Goal: Task Accomplishment & Management: Manage account settings

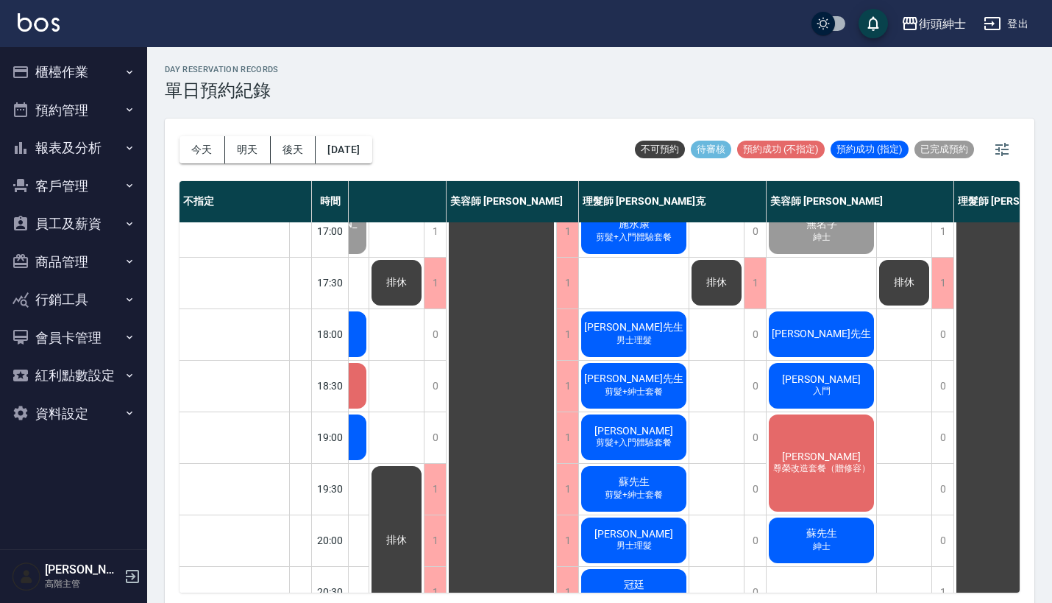
scroll to position [633, 90]
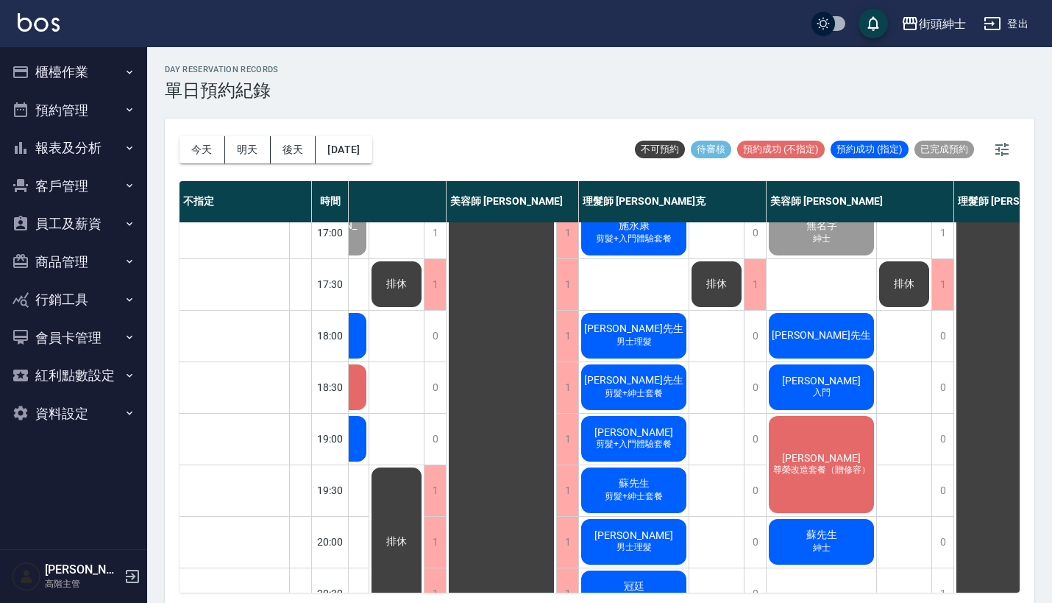
click at [844, 330] on div "[PERSON_NAME]先生" at bounding box center [822, 335] width 110 height 50
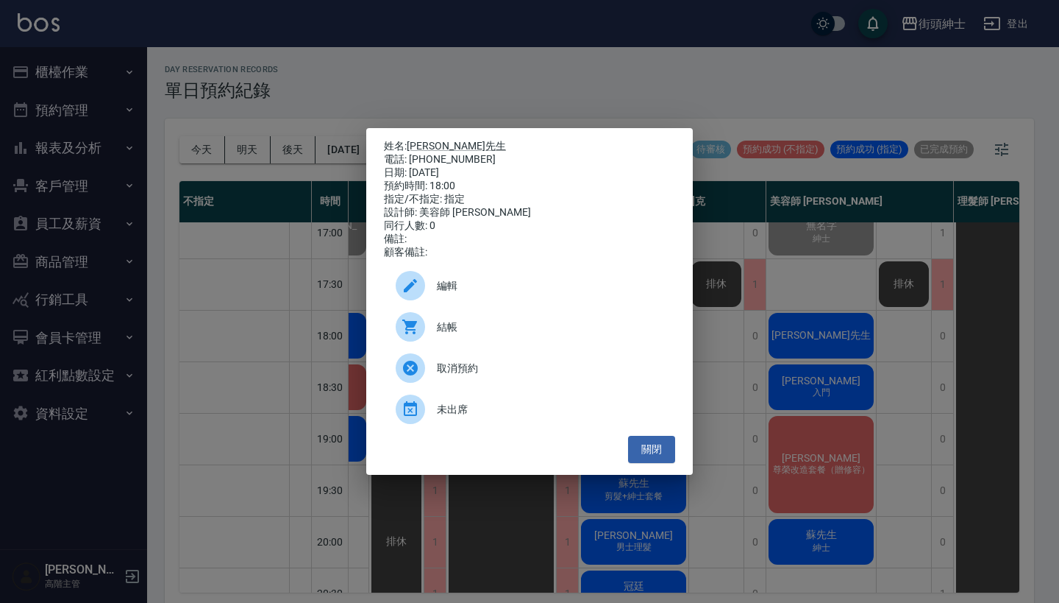
click at [573, 286] on span "編輯" at bounding box center [550, 285] width 227 height 15
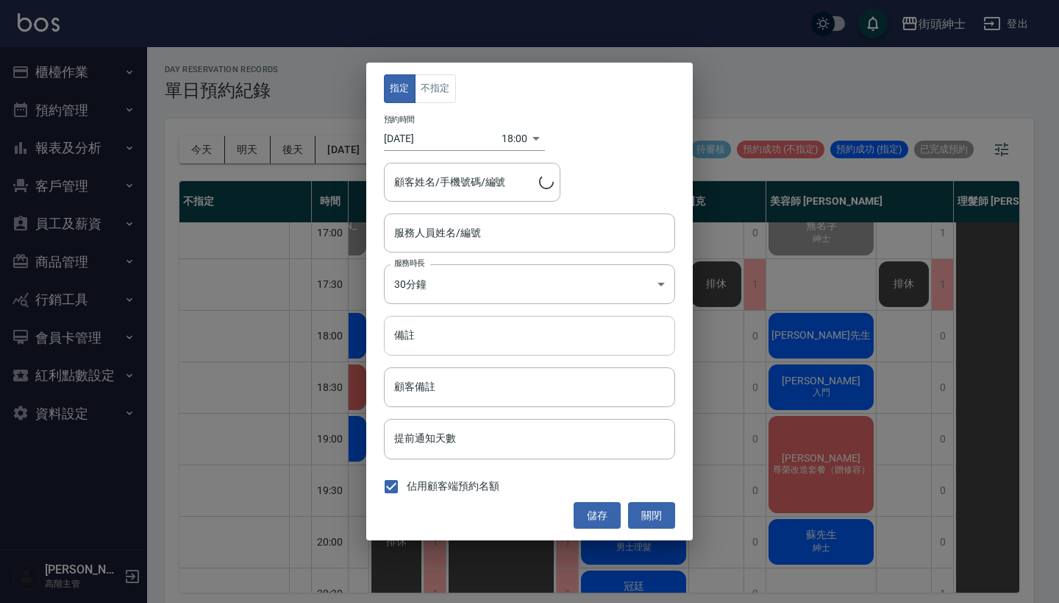
type input "[PERSON_NAME]先生/0958783786"
type input "美容師 [PERSON_NAME](無代號)"
click at [533, 331] on input "備註" at bounding box center [529, 336] width 291 height 40
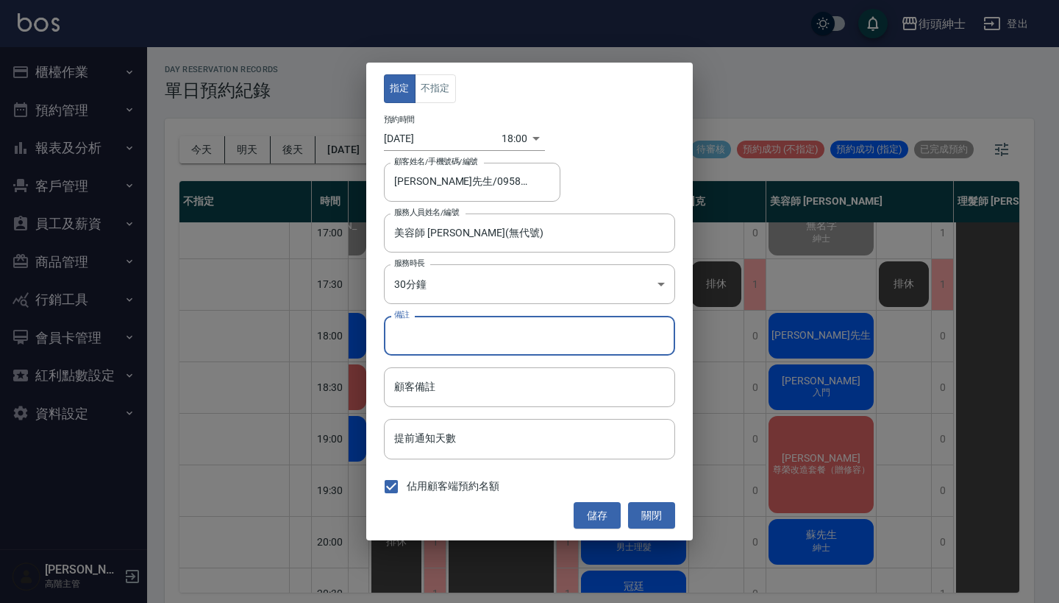
click at [828, 75] on div "指定 不指定 預約時間 [DATE] 18:00 1759831200000 顧客姓名/手機號碼/編號 [PERSON_NAME]先生/0958783786 …" at bounding box center [529, 301] width 1059 height 603
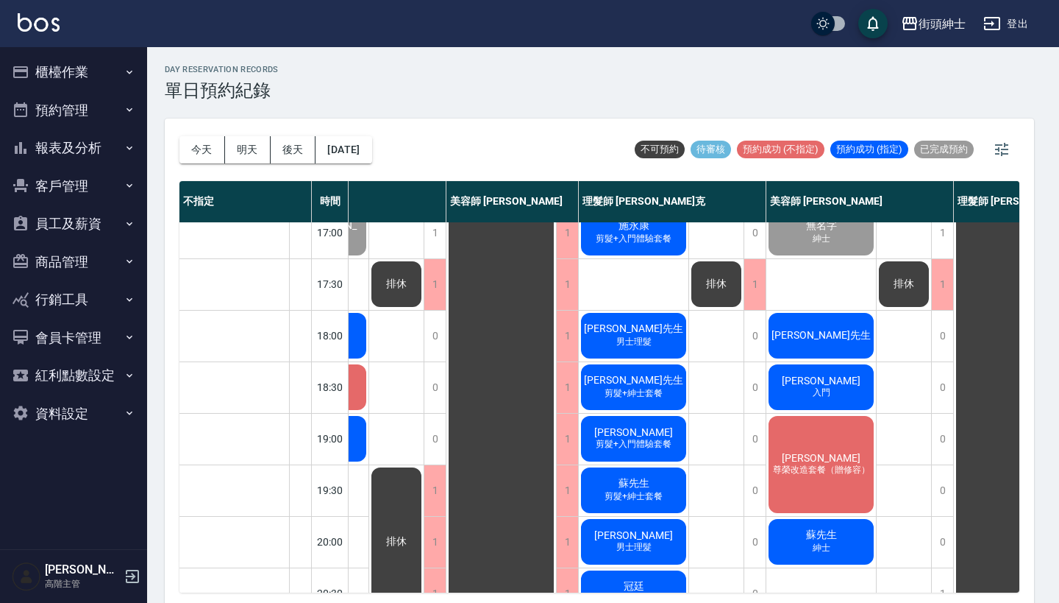
click at [828, 75] on div "指定 不指定 預約時間 [DATE] 18:00 1759831200000 顧客姓名/手機號碼/編號 [PERSON_NAME]先生/0958783786 …" at bounding box center [529, 301] width 1059 height 603
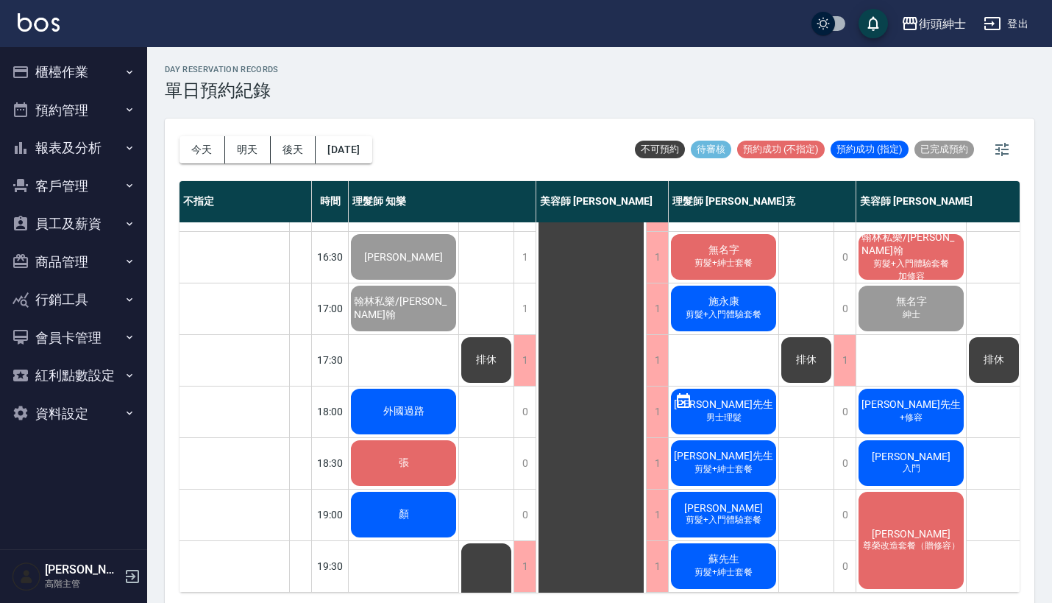
scroll to position [542, 0]
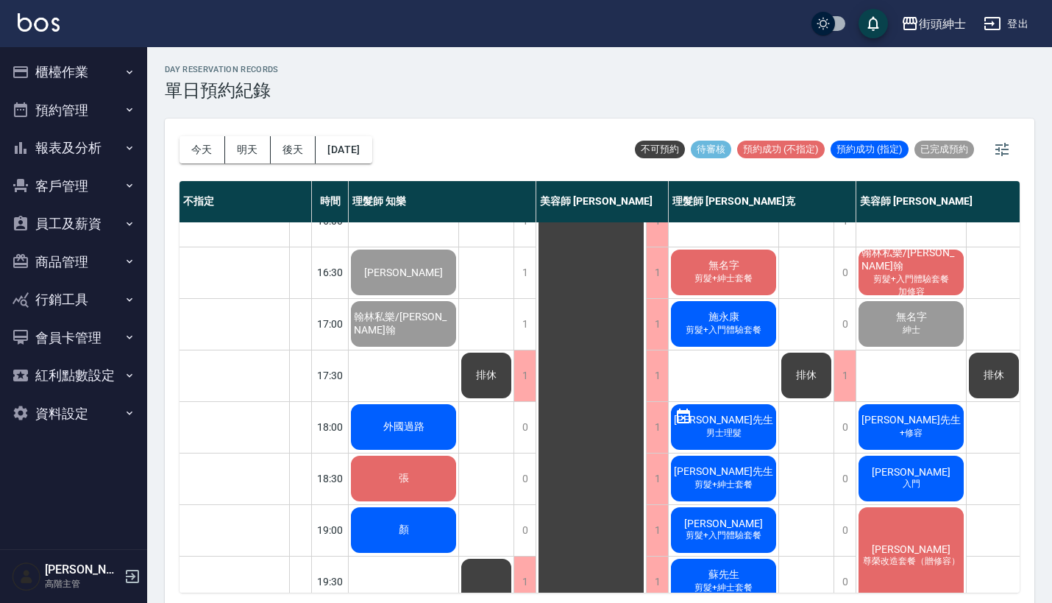
click at [884, 477] on div "冼文豐 入門" at bounding box center [911, 478] width 110 height 50
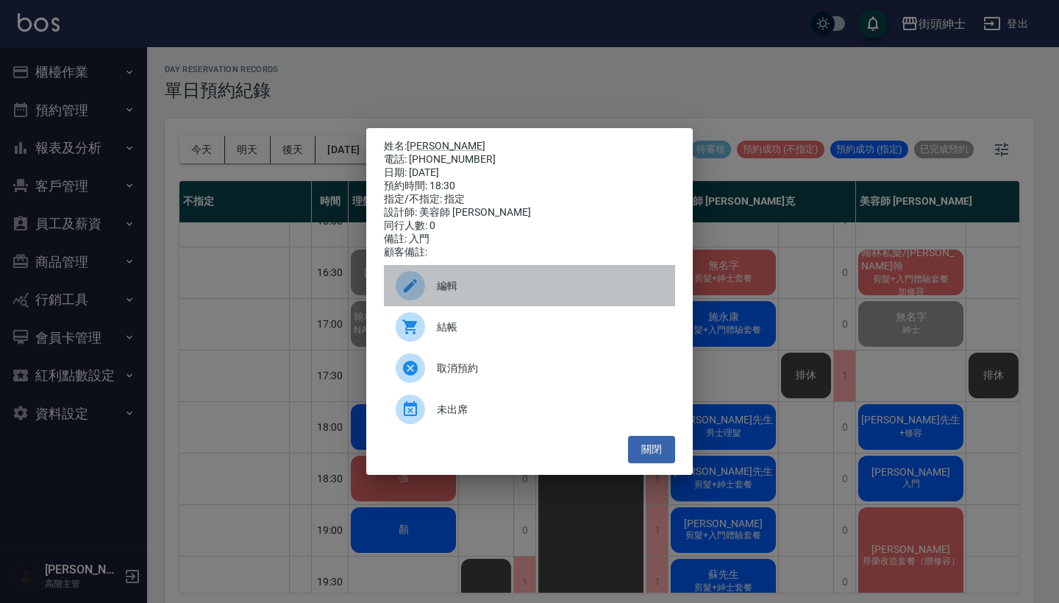
click at [550, 291] on span "編輯" at bounding box center [550, 285] width 227 height 15
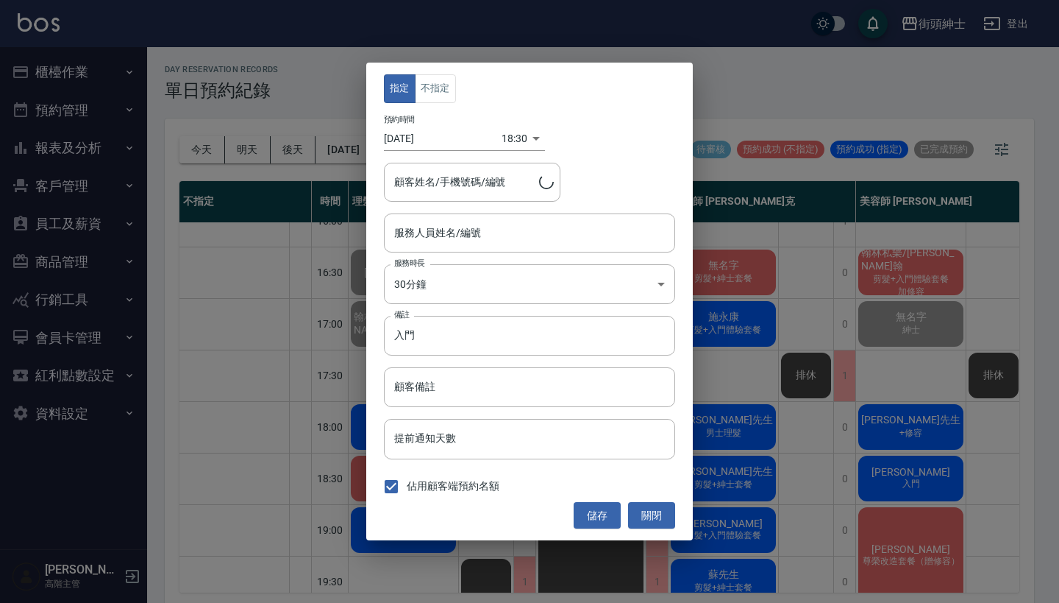
type input "冼文豐/0970115921"
type input "美容師 [PERSON_NAME](無代號)"
click at [544, 349] on input "入門" at bounding box center [529, 336] width 291 height 40
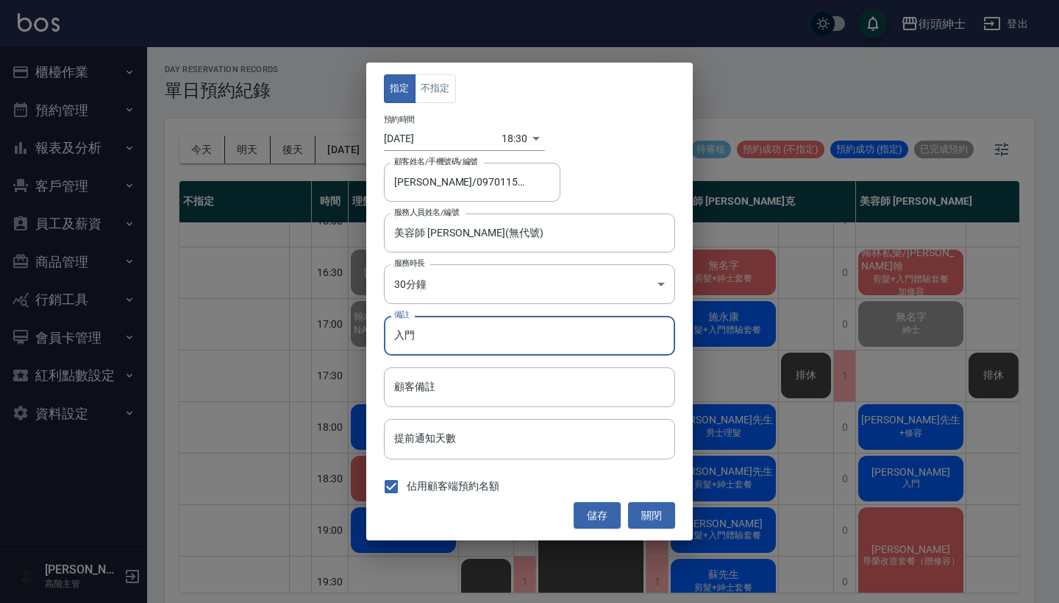
type input "入"
type input "紳士"
click at [592, 516] on button "儲存" at bounding box center [597, 515] width 47 height 27
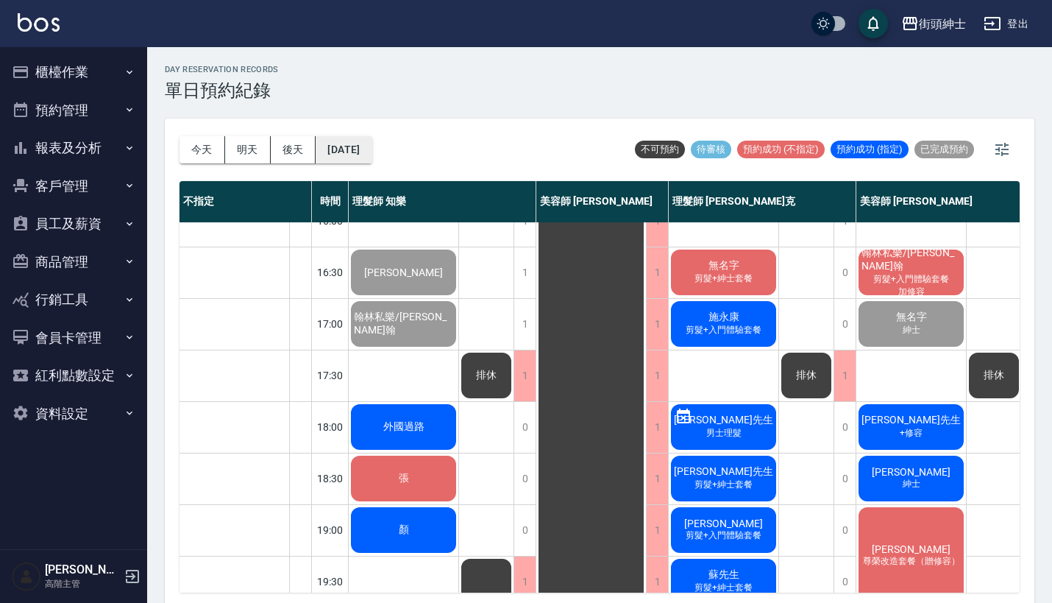
click at [372, 147] on button "[DATE]" at bounding box center [344, 149] width 56 height 27
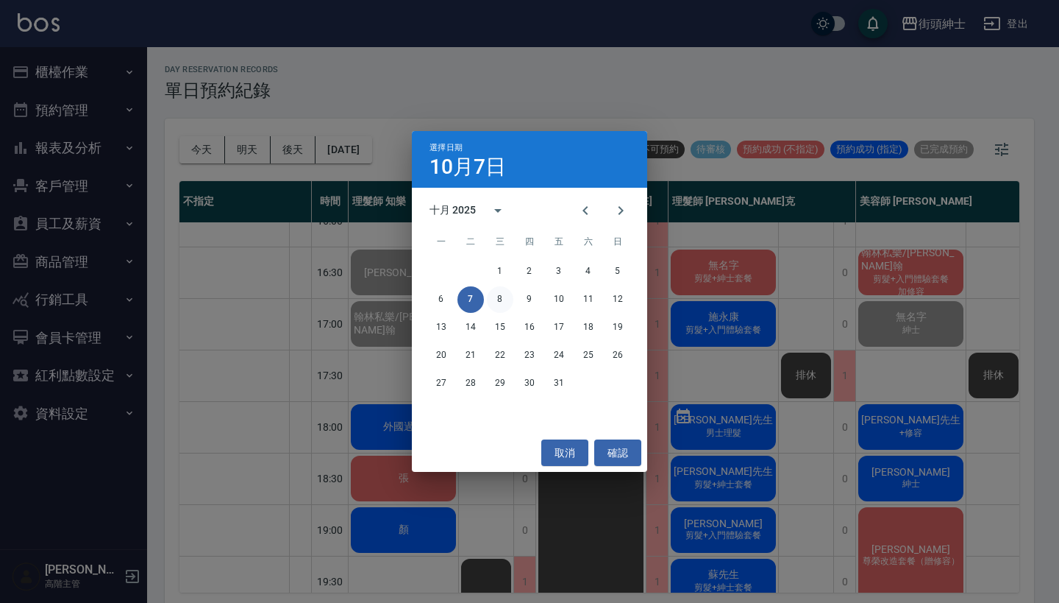
click at [500, 299] on button "8" at bounding box center [500, 299] width 26 height 26
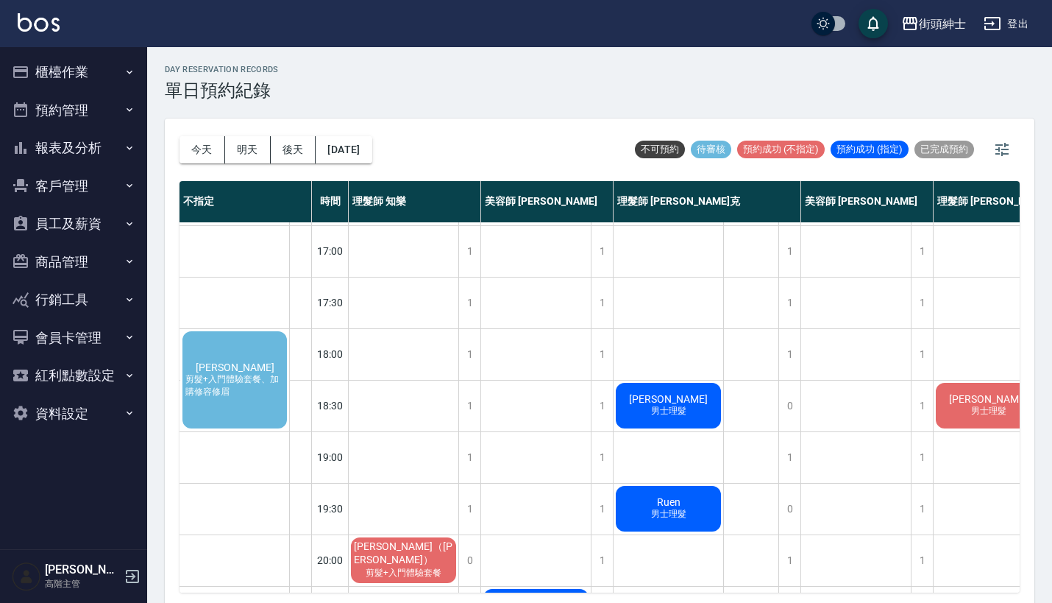
scroll to position [615, 0]
click at [224, 366] on span "張博凱" at bounding box center [235, 367] width 85 height 12
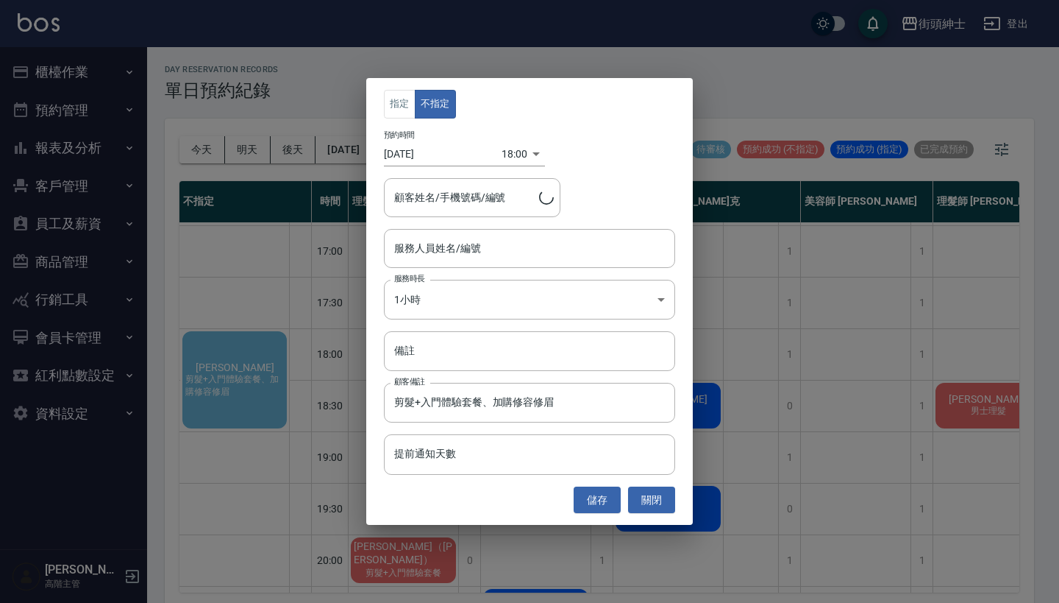
type input "張博凱/0908257855"
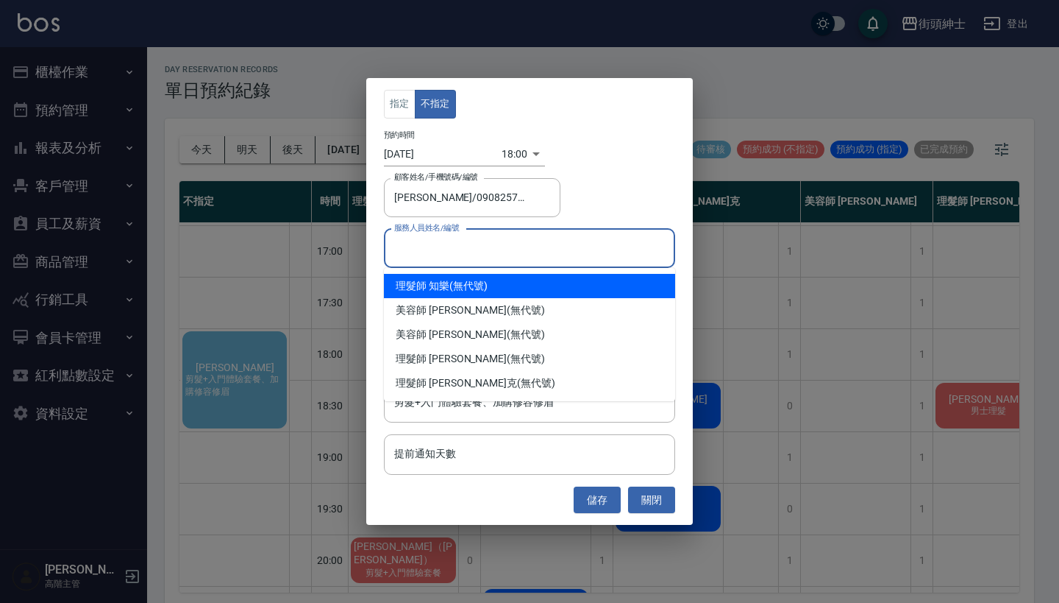
click at [534, 258] on input "服務人員姓名/編號" at bounding box center [530, 248] width 278 height 26
click at [528, 281] on div "理髮師 知樂 (無代號)" at bounding box center [529, 286] width 291 height 24
type input "理髮師 知樂(無代號)"
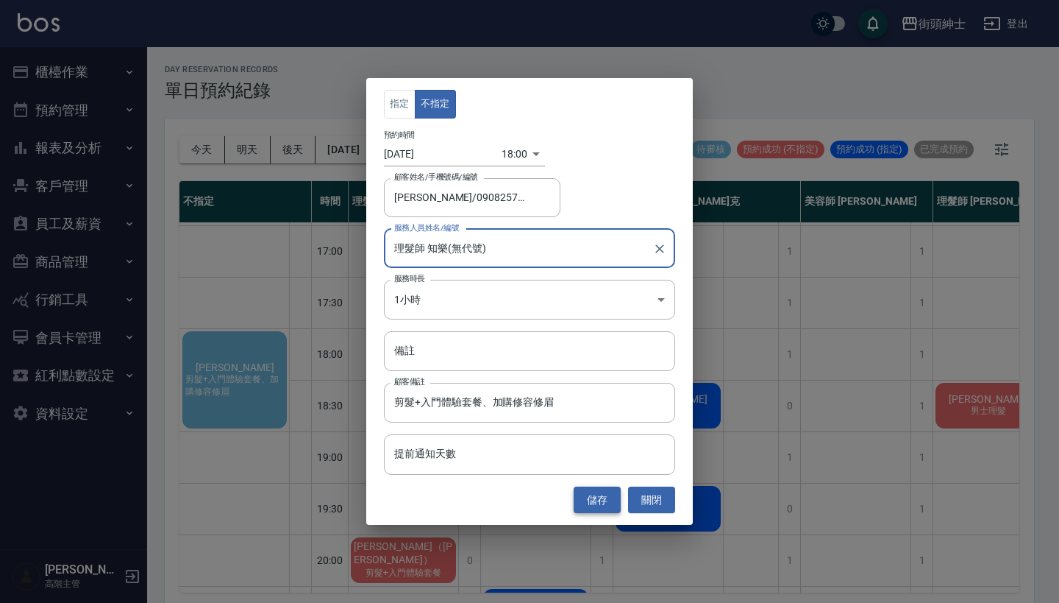
click at [603, 494] on button "儲存" at bounding box center [597, 499] width 47 height 27
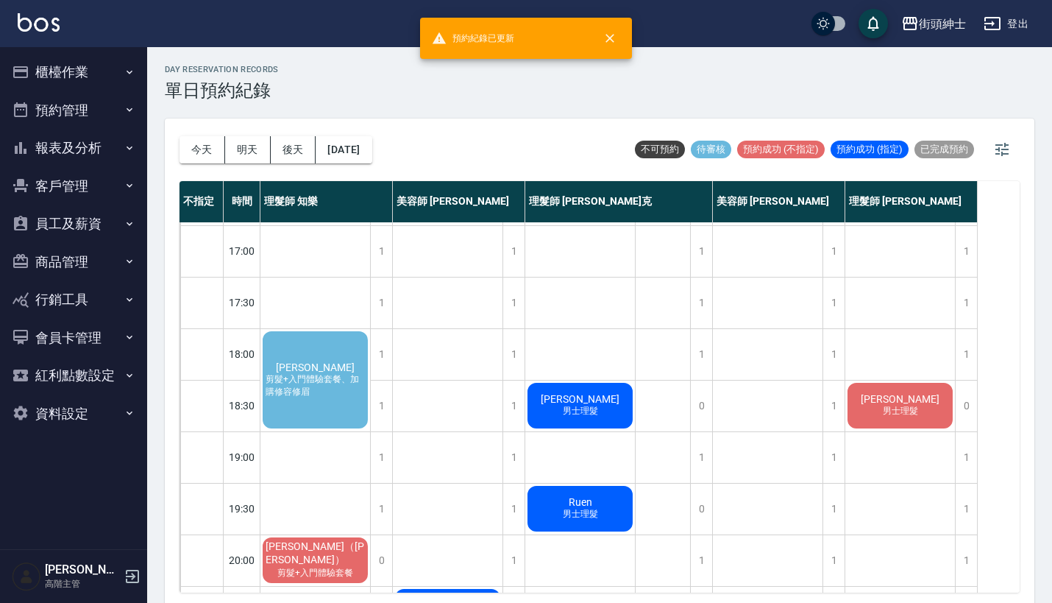
click at [297, 394] on span "剪髮+入門體驗套餐、加購修容修眉" at bounding box center [315, 385] width 105 height 25
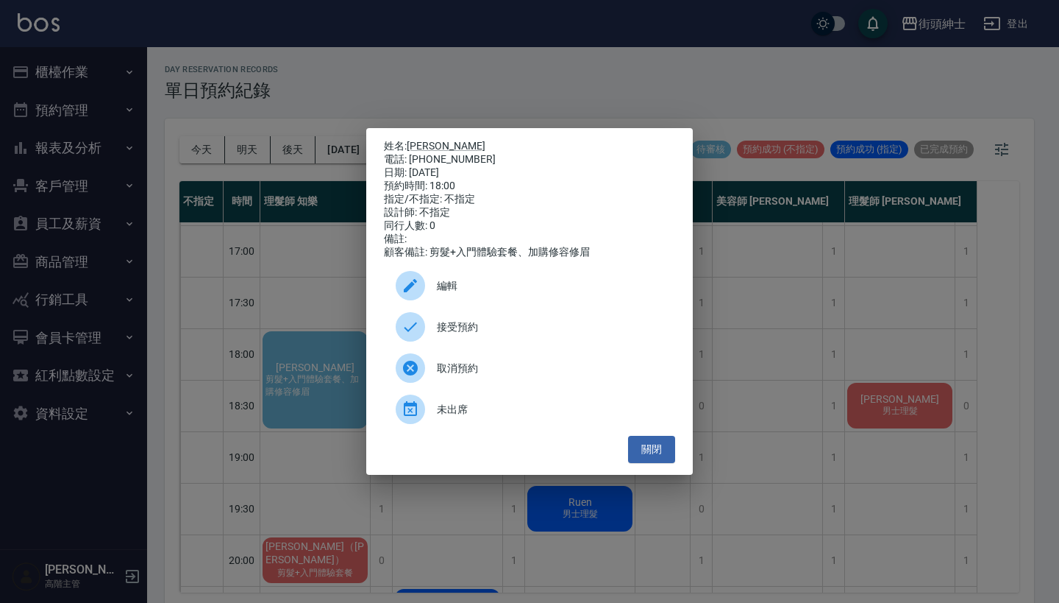
click at [438, 325] on div "接受預約" at bounding box center [529, 326] width 291 height 41
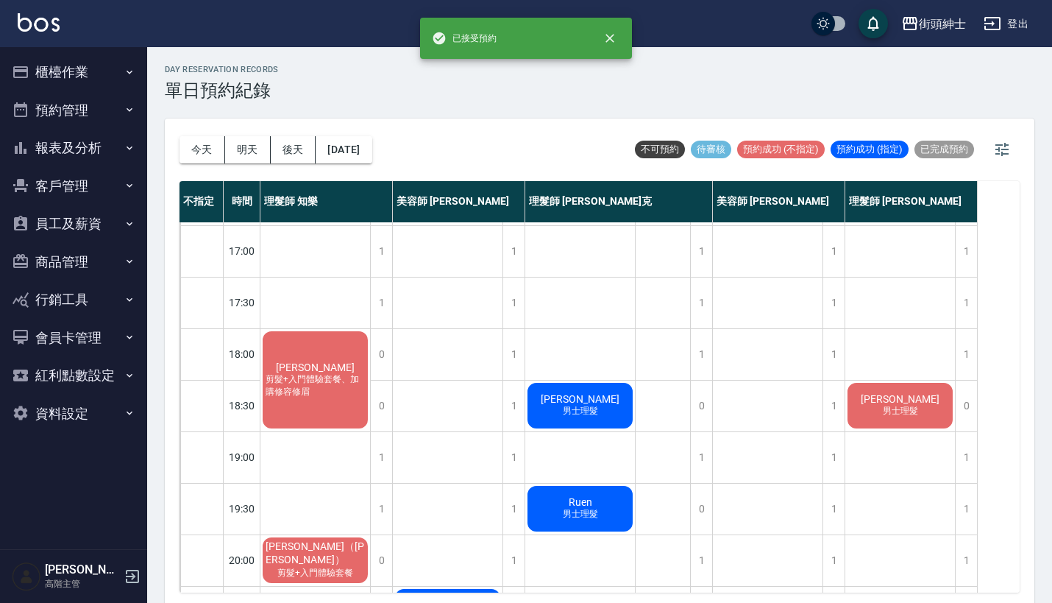
click at [336, 382] on span "剪髮+入門體驗套餐、加購修容修眉" at bounding box center [315, 385] width 105 height 25
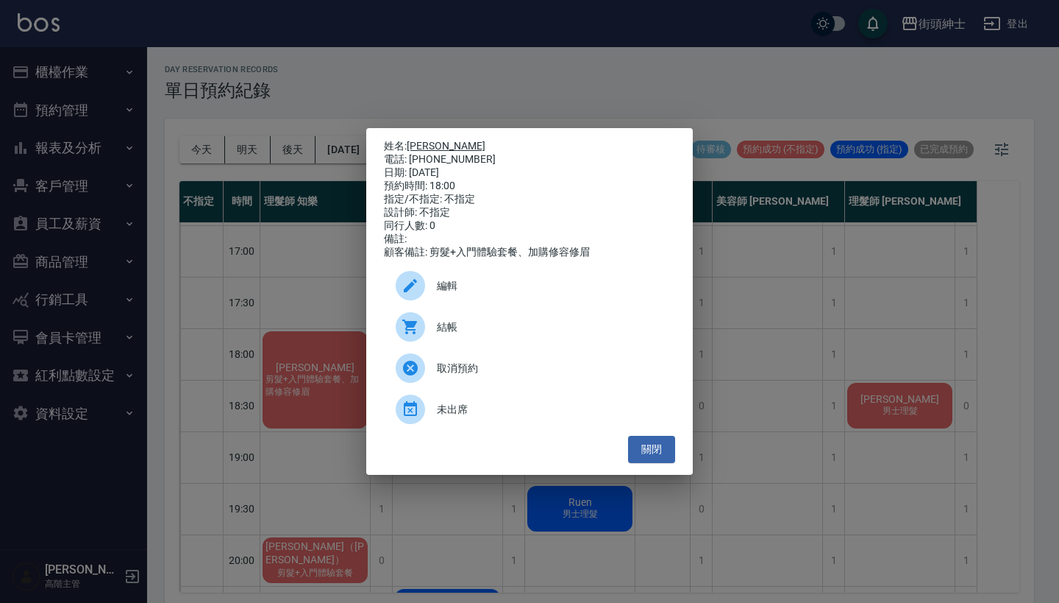
drag, startPoint x: 466, startPoint y: 152, endPoint x: 413, endPoint y: 142, distance: 53.8
click at [413, 142] on div "姓名: 張博凱 電話: 0908257855 日期: 2025/10/08 預約時間: 18:00 指定/不指定: 不指定 設計師: 不指定 同行人數: 0 …" at bounding box center [529, 199] width 291 height 119
copy div "姓名: 張博凱 電話: 0908257855"
click at [408, 83] on div "姓名: 張博凱 電話: 0908257855 日期: 2025/10/08 預約時間: 18:00 指定/不指定: 不指定 設計師: 不指定 同行人數: 0 …" at bounding box center [529, 301] width 1059 height 603
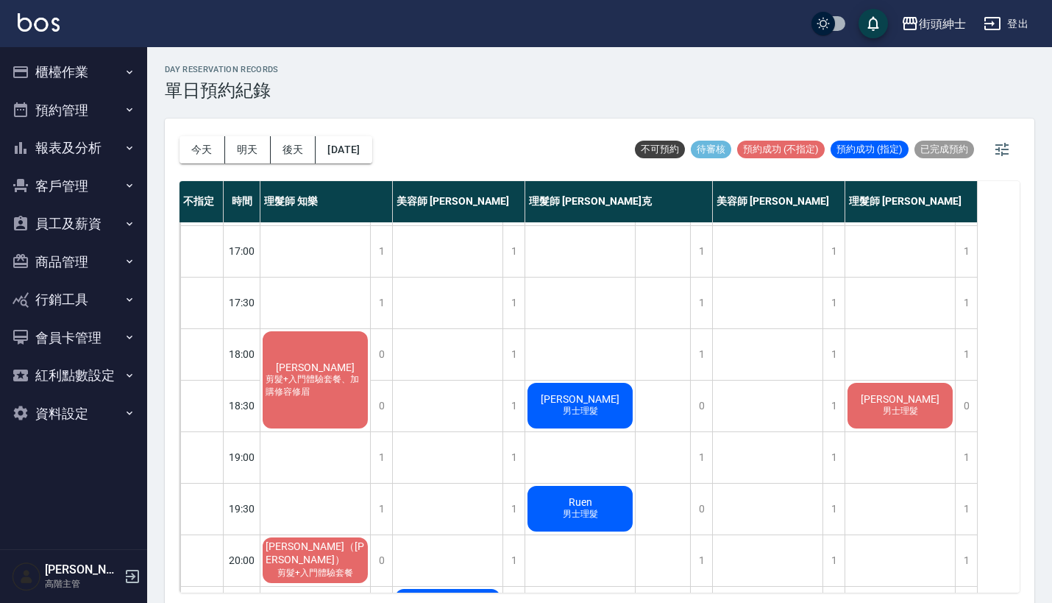
click at [321, 383] on span "剪髮+入門體驗套餐、加購修容修眉" at bounding box center [315, 385] width 105 height 25
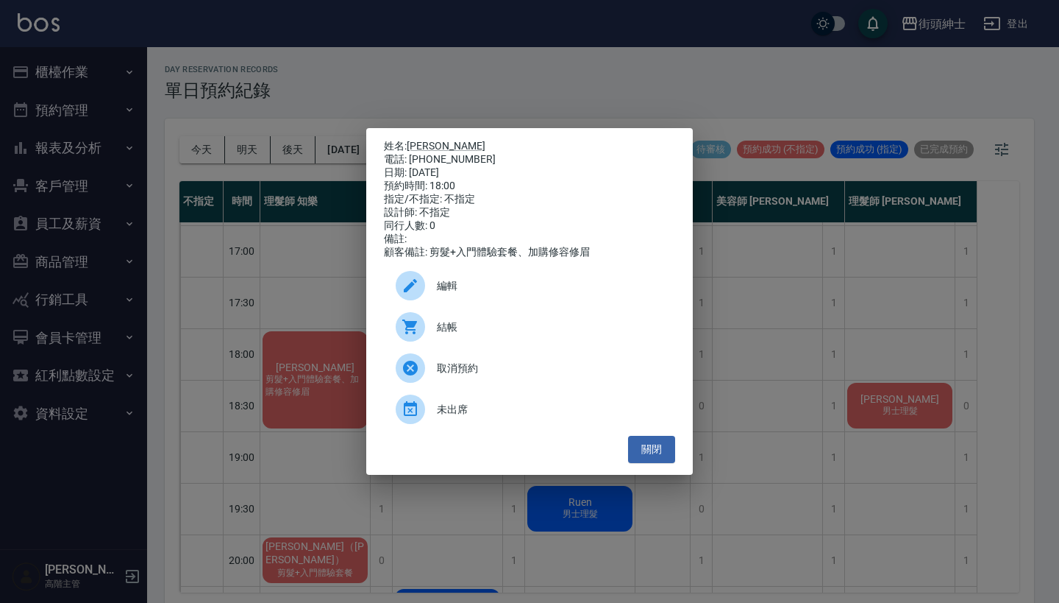
click at [464, 285] on span "編輯" at bounding box center [550, 285] width 227 height 15
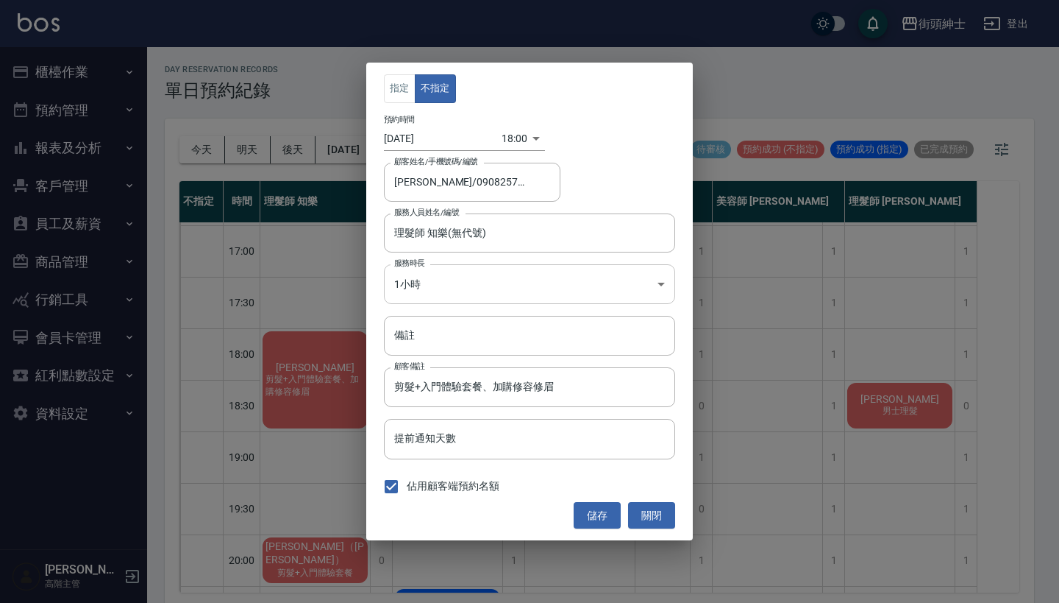
click at [473, 275] on body "街頭紳士 登出 櫃檯作業 打帳單 帳單列表 掛單列表 座位開單 營業儀表板 現金收支登錄 高階收支登錄 材料自購登錄 每日結帳 排班表 現場電腦打卡 掃碼打卡…" at bounding box center [529, 303] width 1059 height 607
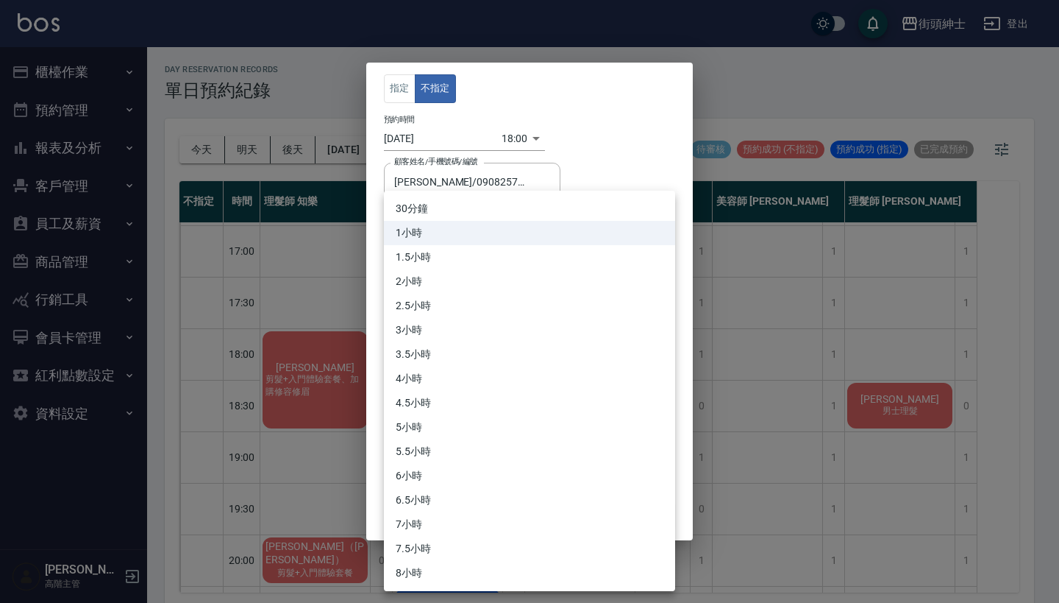
click at [480, 214] on li "30分鐘" at bounding box center [529, 208] width 291 height 24
type input "1"
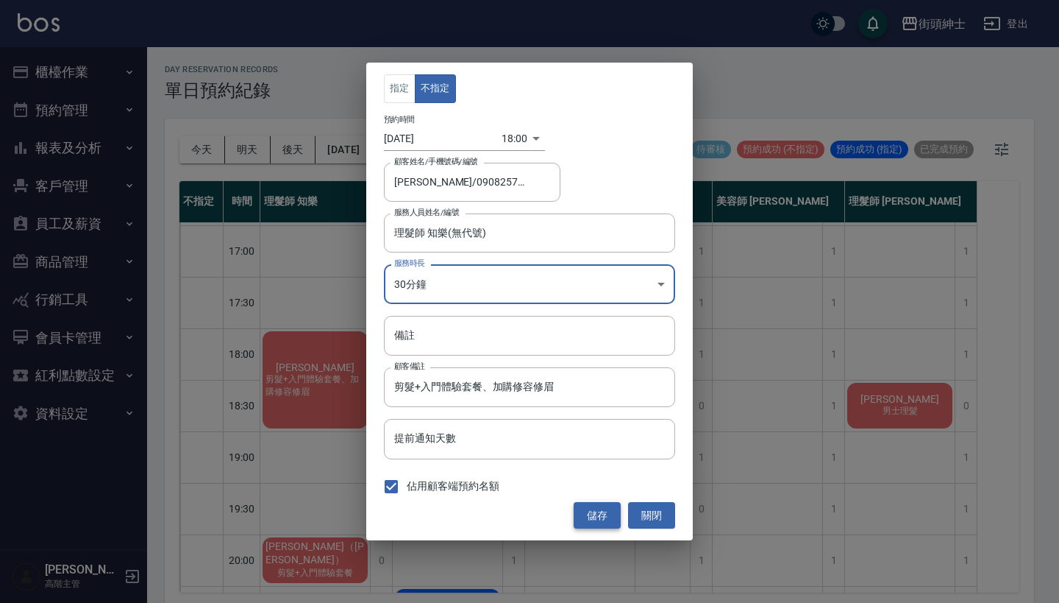
click at [594, 509] on button "儲存" at bounding box center [597, 515] width 47 height 27
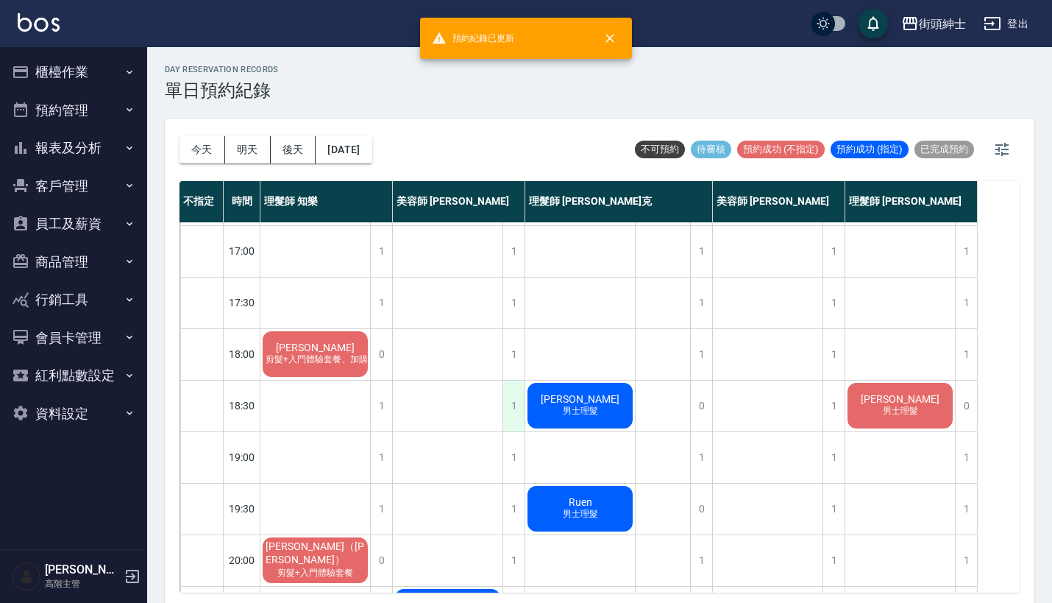
click at [511, 392] on div "1" at bounding box center [514, 405] width 22 height 51
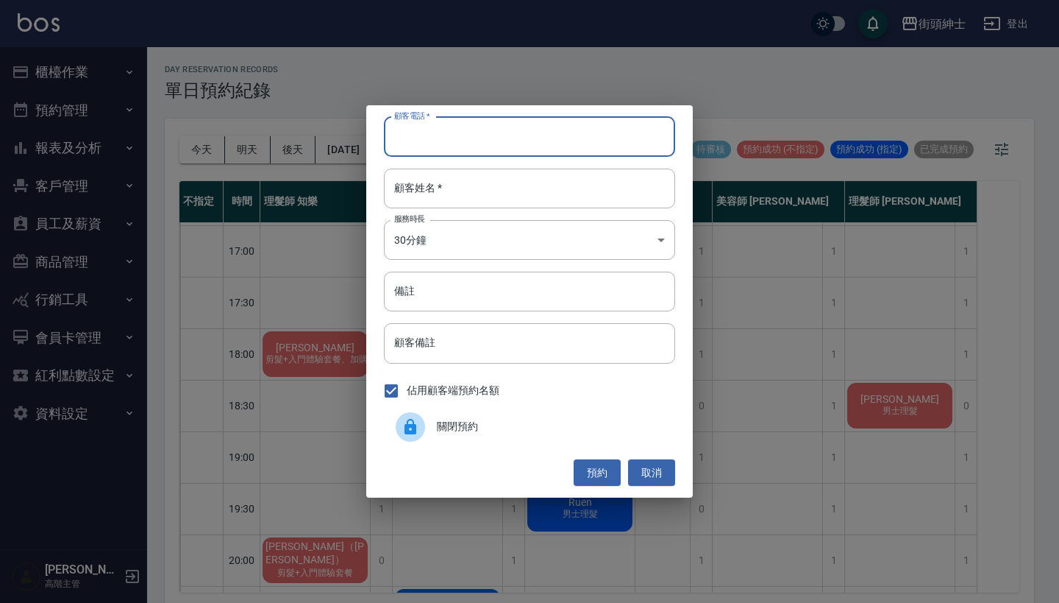
paste input "張博凱 電話: 0908257855"
type input "張博凱 電話: 0908257855"
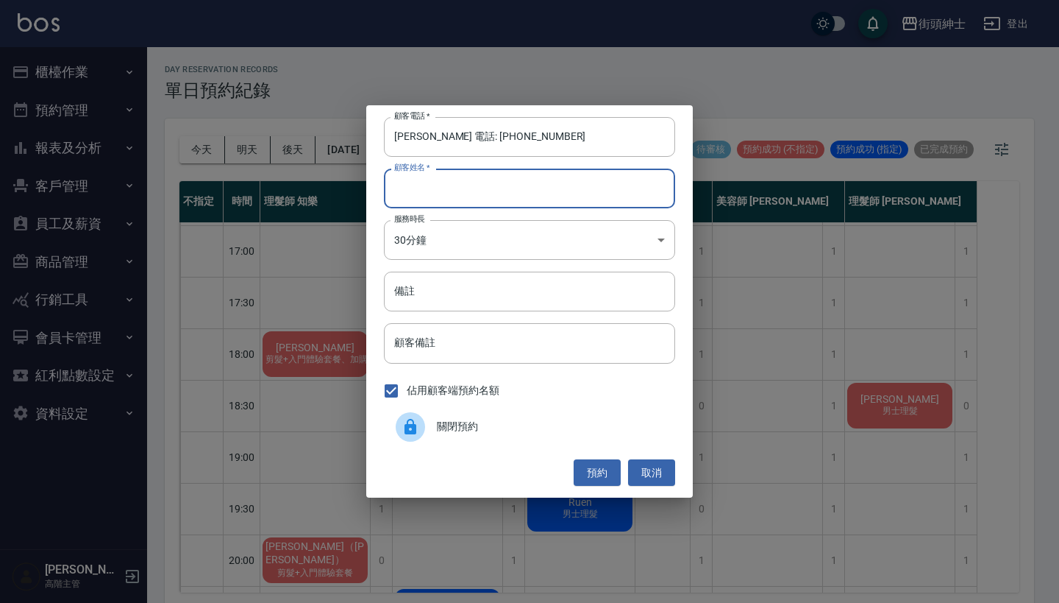
paste input "張博凱 電話: 0908257855"
type input "張博凱 電話: 0908257855"
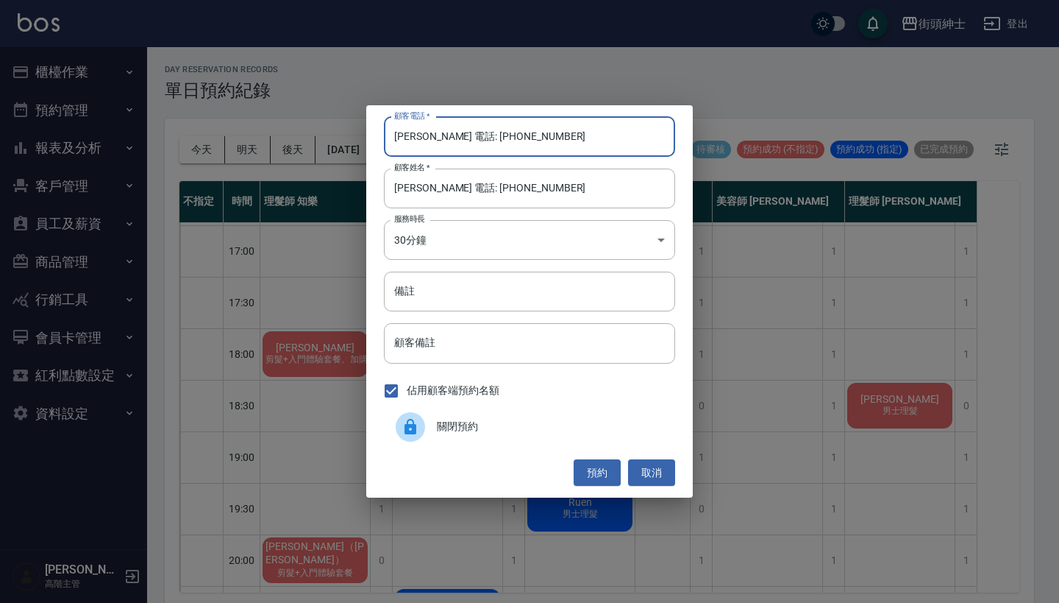
drag, startPoint x: 455, startPoint y: 138, endPoint x: 354, endPoint y: 138, distance: 100.8
click at [362, 138] on div "顧客電話   * 張博凱 電話: 0908257855 顧客電話   * 顧客姓名   * 張博凱 電話: 0908257855 顧客姓名   * 服務時長 …" at bounding box center [529, 301] width 1059 height 603
type input "0908257855"
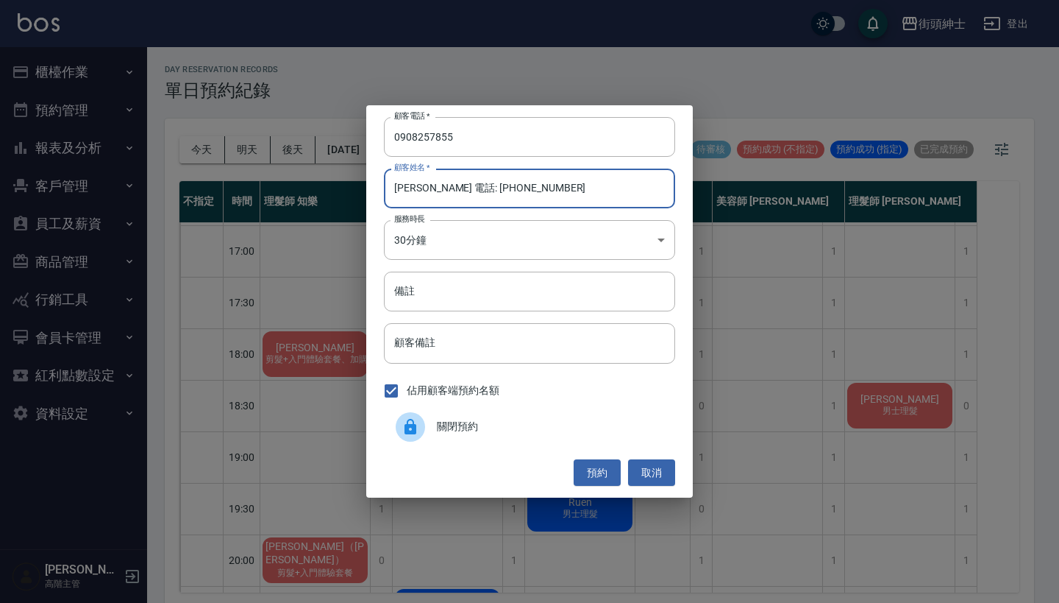
drag, startPoint x: 547, startPoint y: 177, endPoint x: 405, endPoint y: 175, distance: 142.0
click at [405, 175] on input "張博凱 電話: 0908257855" at bounding box center [529, 188] width 291 height 40
drag, startPoint x: 425, startPoint y: 185, endPoint x: 755, endPoint y: 95, distance: 341.6
click at [755, 95] on div "顧客電話   * 0908257855 顧客電話   * 顧客姓名   * 張博凱 電話: 0908257855 顧客姓名   * 服務時長 30分鐘 1 服…" at bounding box center [529, 301] width 1059 height 603
click at [528, 191] on input "張博凱 電話: 0908257855" at bounding box center [529, 188] width 291 height 40
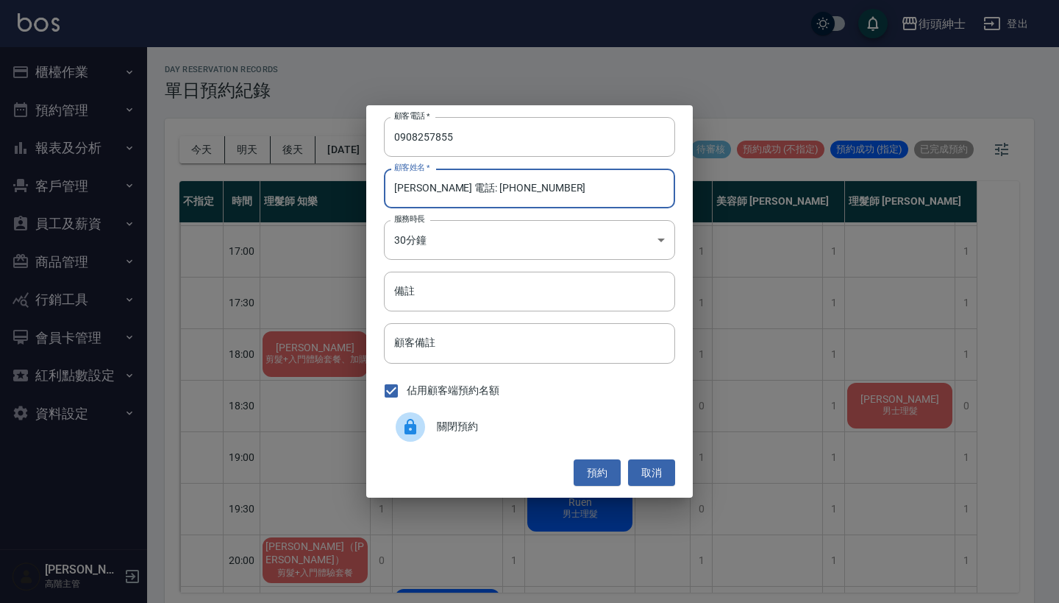
drag, startPoint x: 528, startPoint y: 191, endPoint x: 427, endPoint y: 188, distance: 100.9
click at [427, 188] on input "張博凱 電話: 0908257855" at bounding box center [529, 188] width 291 height 40
type input "張博凱"
click at [590, 472] on button "預約" at bounding box center [597, 472] width 47 height 27
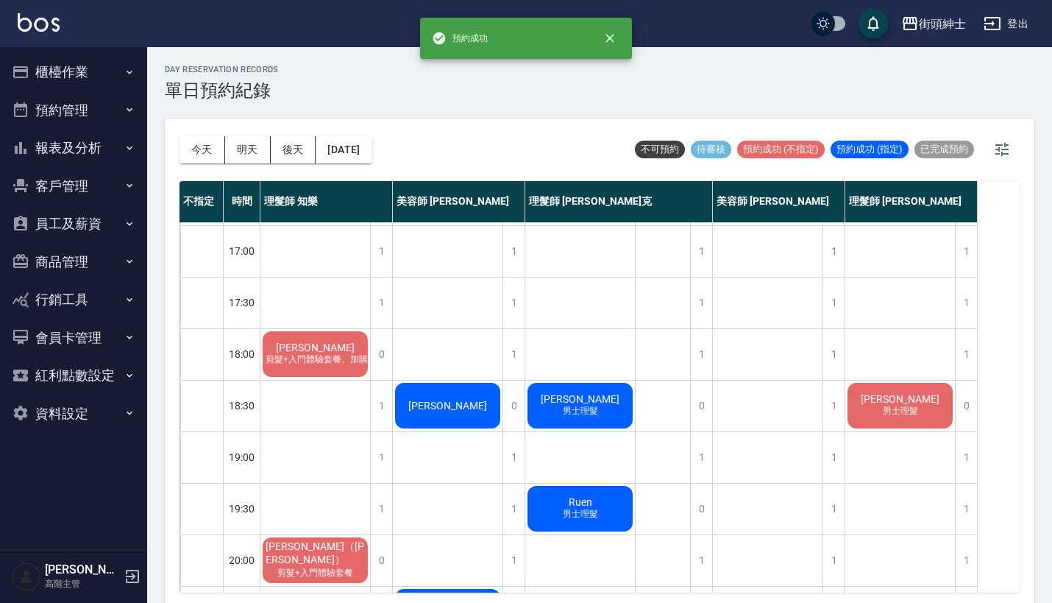
click at [438, 400] on span "張博凱" at bounding box center [447, 406] width 85 height 12
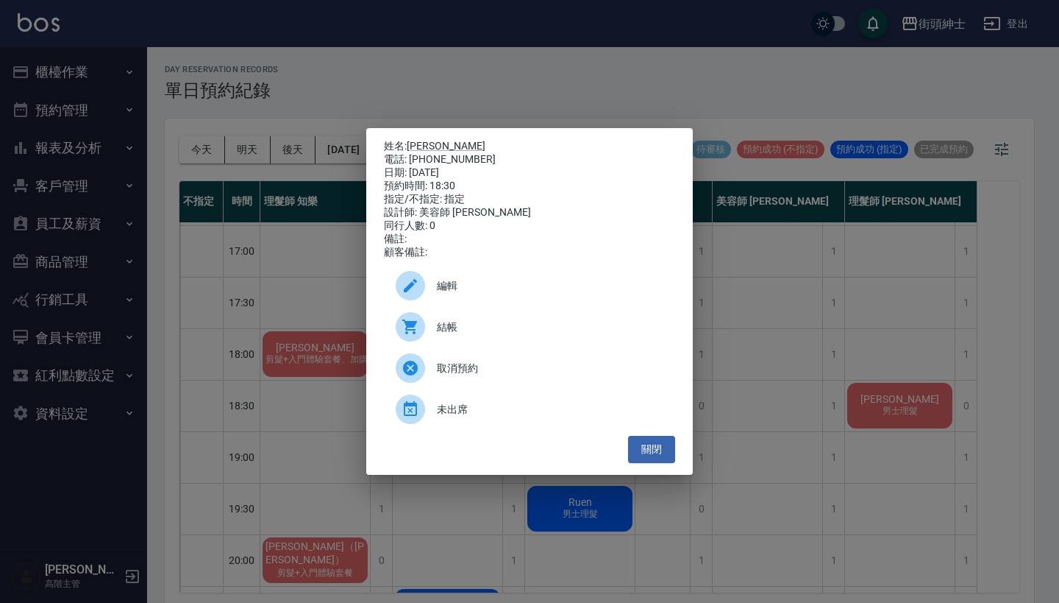
click at [498, 294] on span "編輯" at bounding box center [550, 285] width 227 height 15
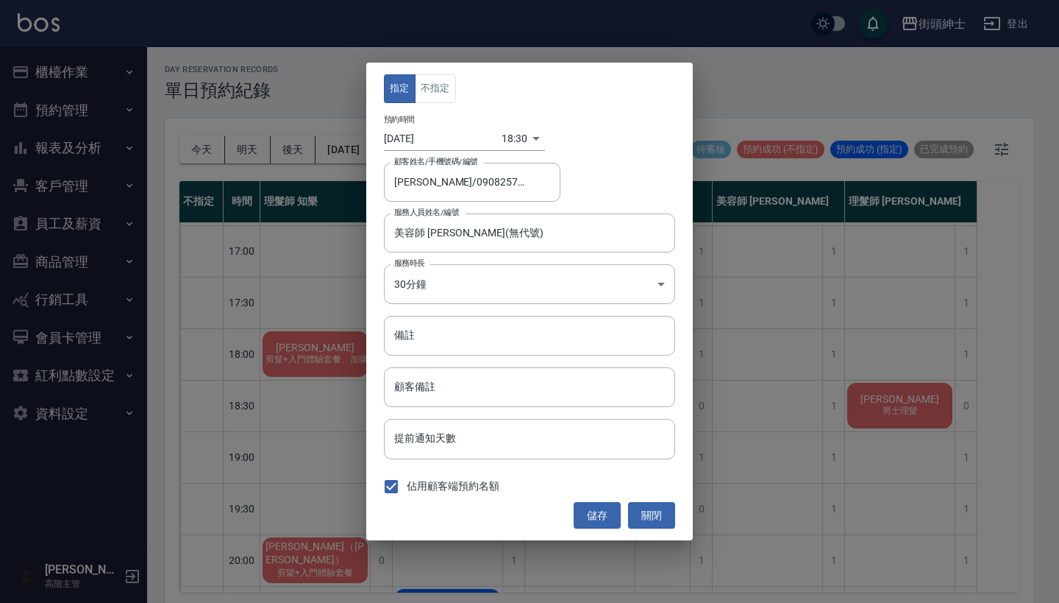
click at [437, 73] on div "指定 不指定 預約時間 2025/10/08 18:30 1759919400000 顧客姓名/手機號碼/編號 張博凱/0908257855 顧客姓名/手機號…" at bounding box center [529, 301] width 327 height 477
click at [436, 90] on button "不指定" at bounding box center [435, 88] width 41 height 29
click at [578, 514] on button "儲存" at bounding box center [597, 515] width 47 height 27
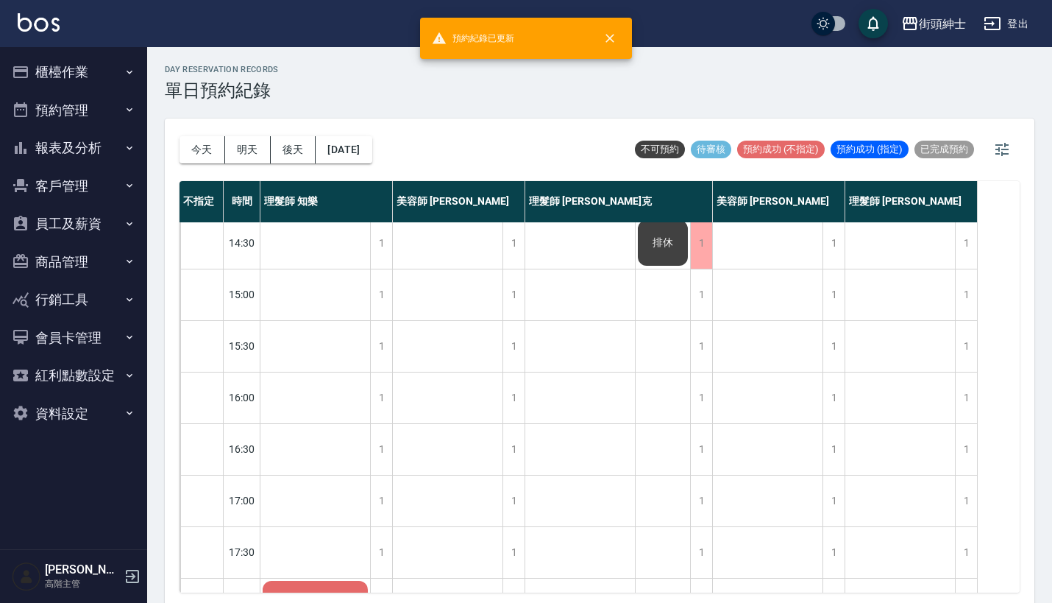
scroll to position [527, 0]
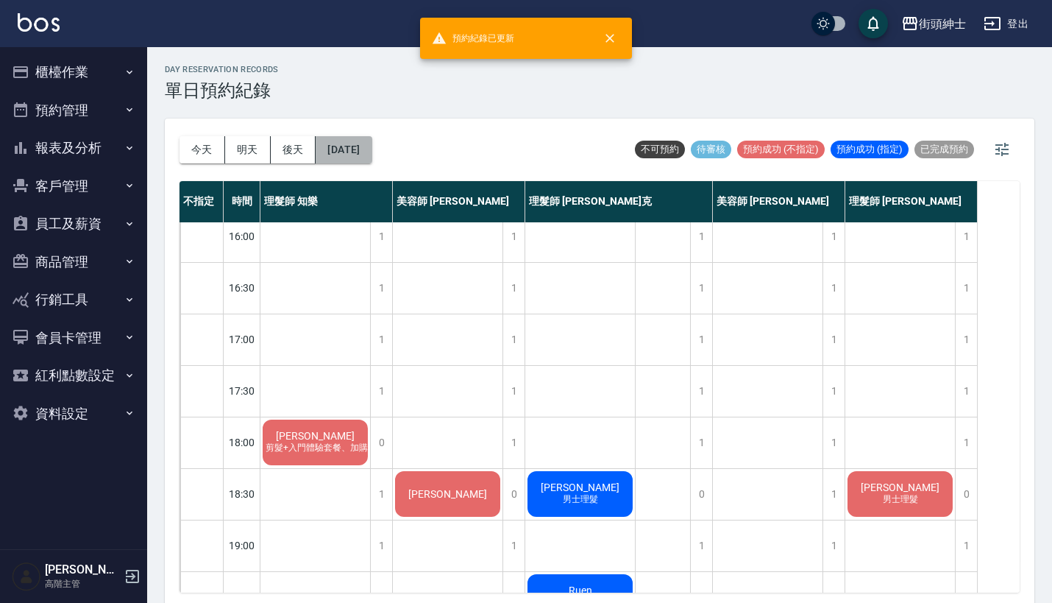
click at [370, 152] on button "2025/10/08" at bounding box center [344, 149] width 56 height 27
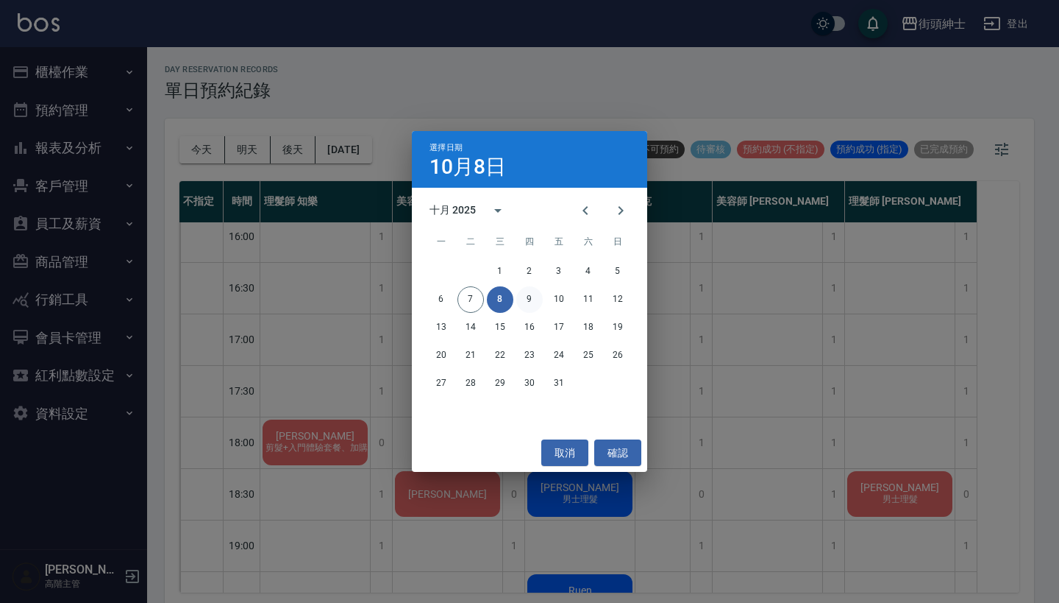
click at [531, 297] on button "9" at bounding box center [529, 299] width 26 height 26
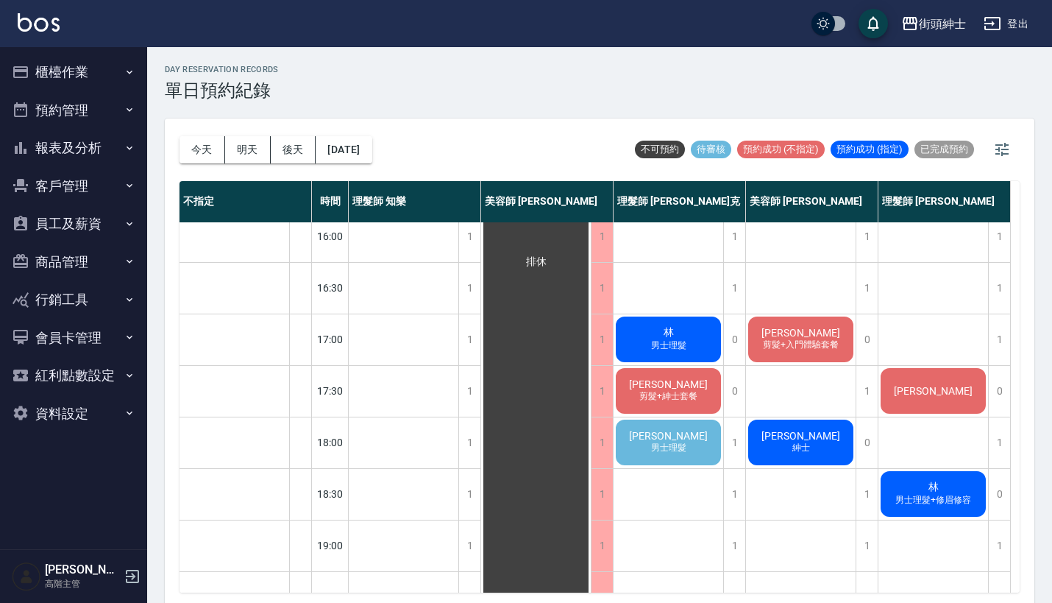
scroll to position [525, 0]
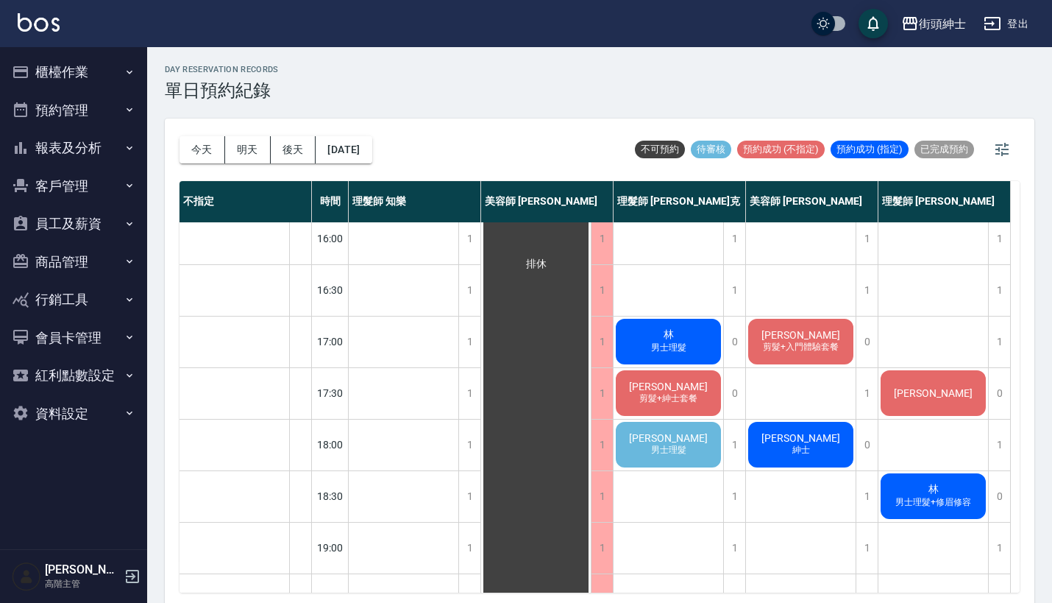
click at [658, 430] on div "andy 男士理髮" at bounding box center [669, 444] width 110 height 50
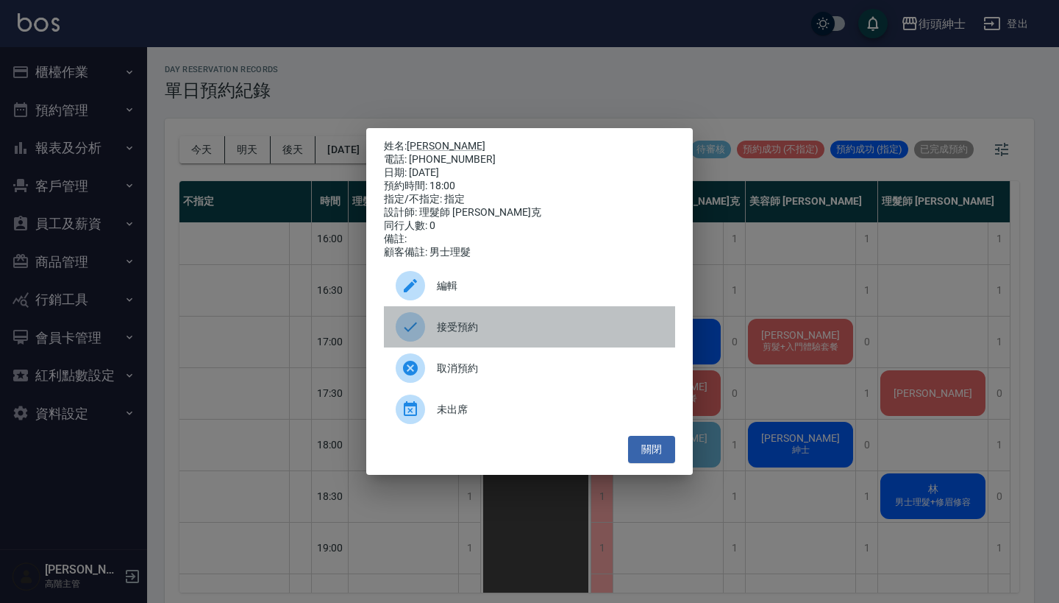
click at [483, 324] on div "接受預約" at bounding box center [529, 326] width 291 height 41
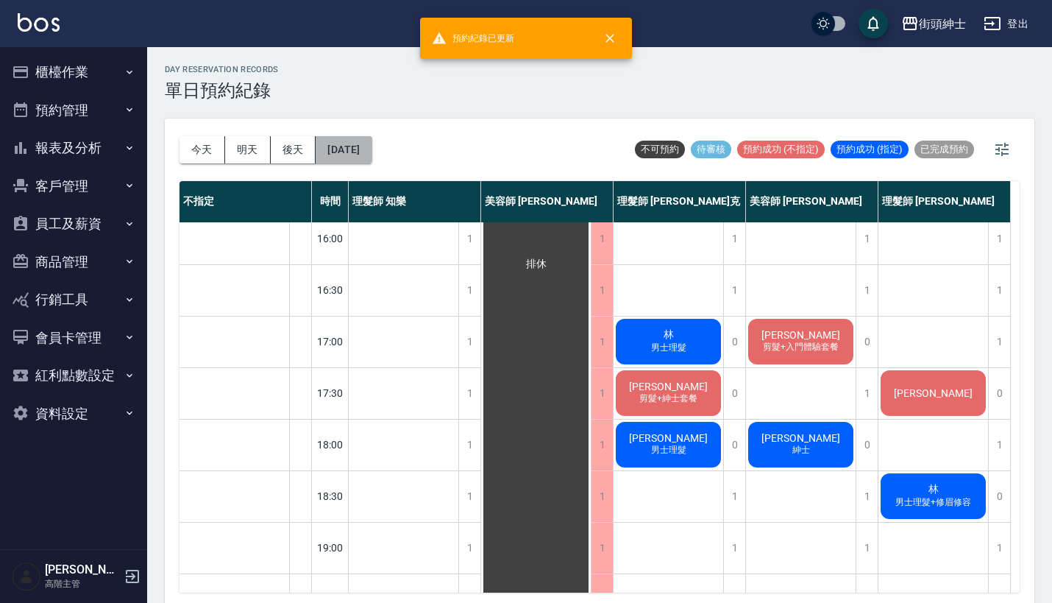
click at [362, 148] on button "2025/10/09" at bounding box center [344, 149] width 56 height 27
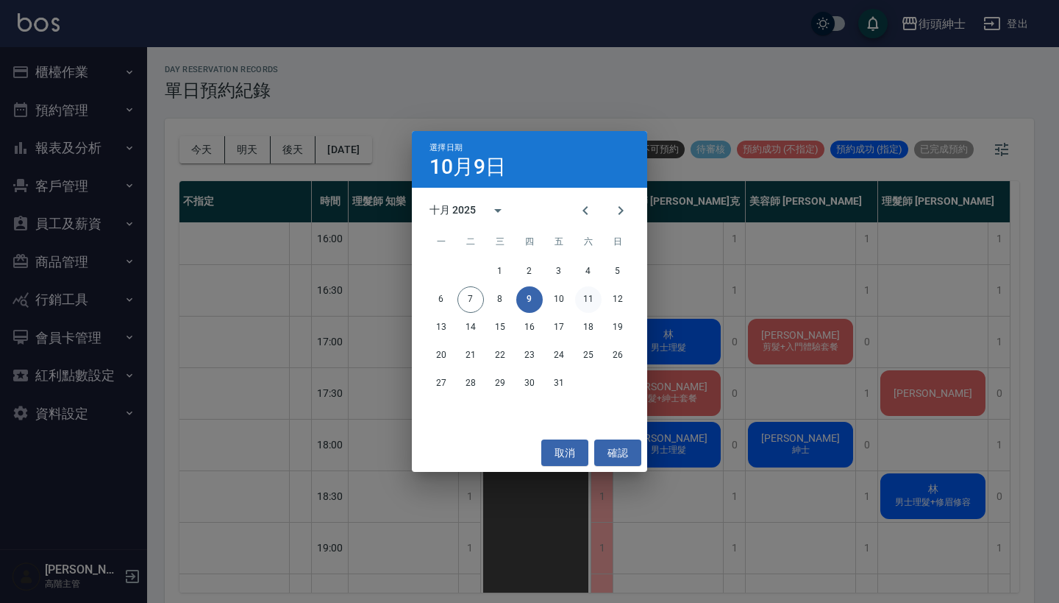
click at [589, 297] on button "11" at bounding box center [588, 299] width 26 height 26
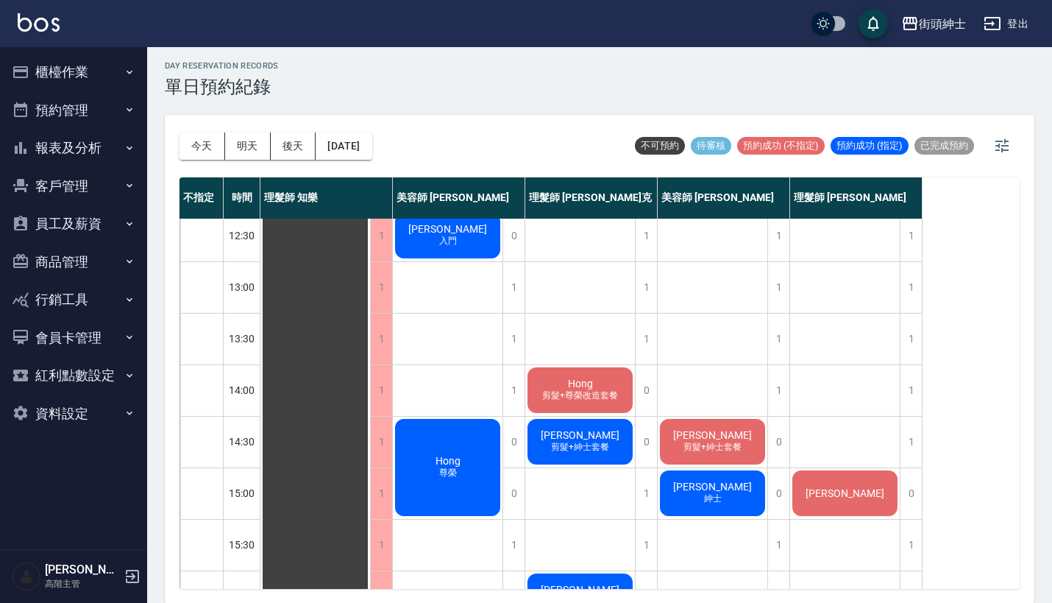
scroll to position [199, 0]
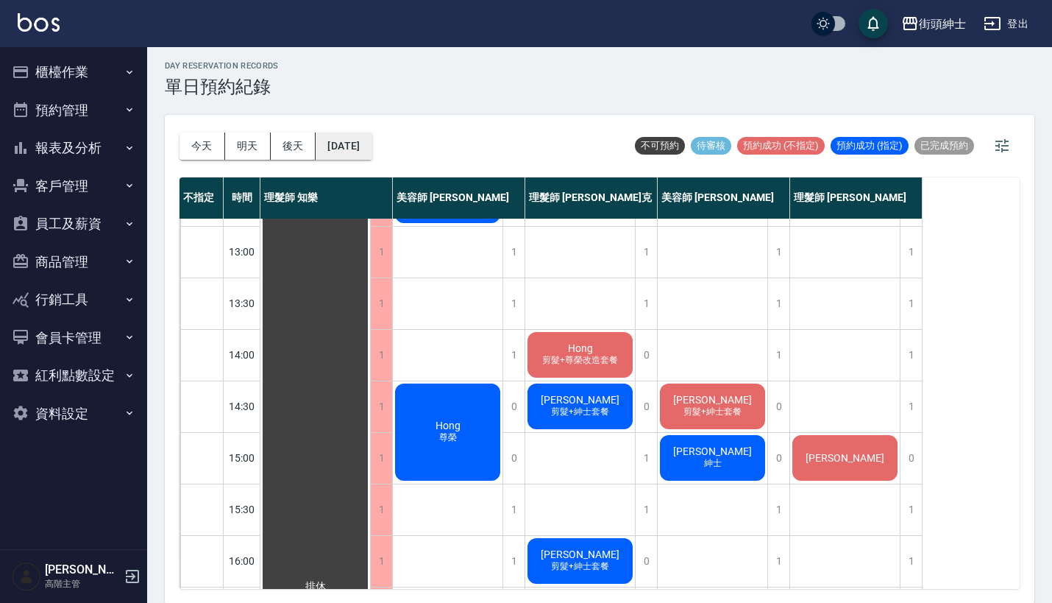
click at [359, 145] on button "2025/10/11" at bounding box center [344, 145] width 56 height 27
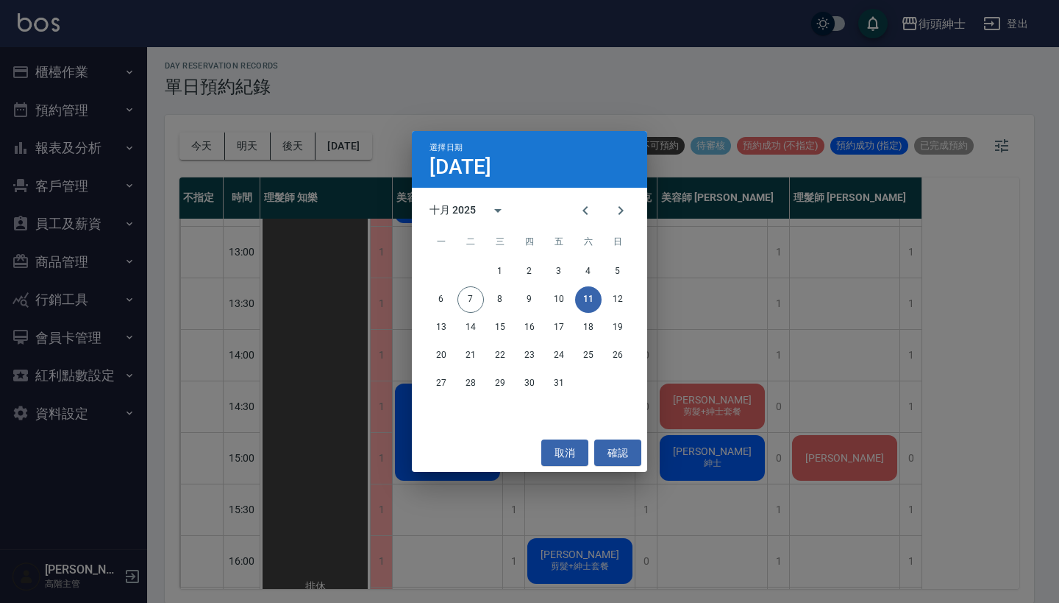
click at [480, 110] on div "選擇日期 10月11日 十月 2025 一 二 三 四 五 六 日 1 2 3 4 5 6 7 8 9 10 11 12 13 14 15 16 17 18 …" at bounding box center [529, 301] width 1059 height 603
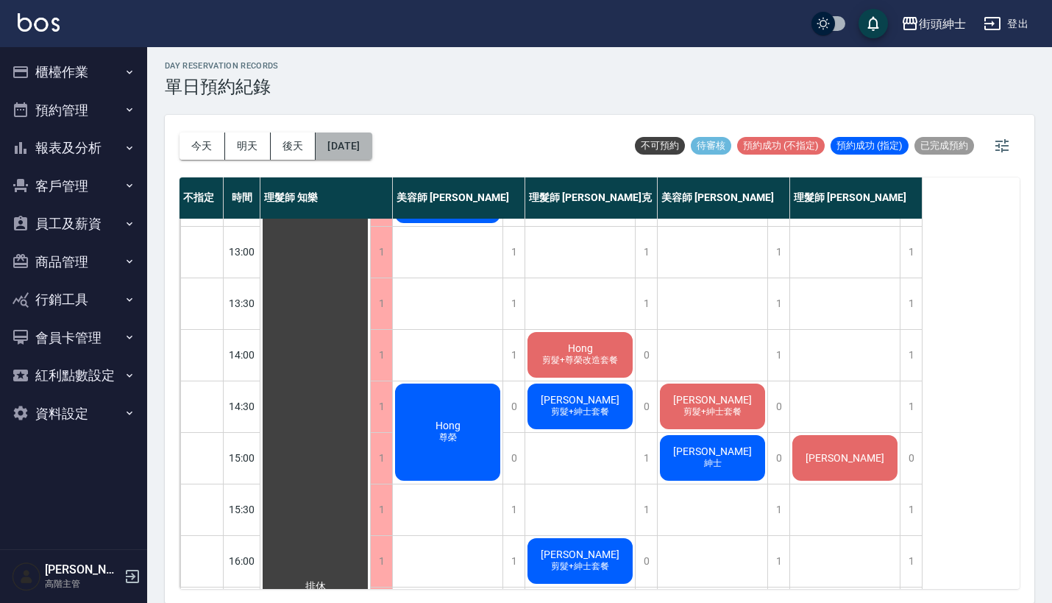
click at [336, 141] on button "2025/10/11" at bounding box center [344, 145] width 56 height 27
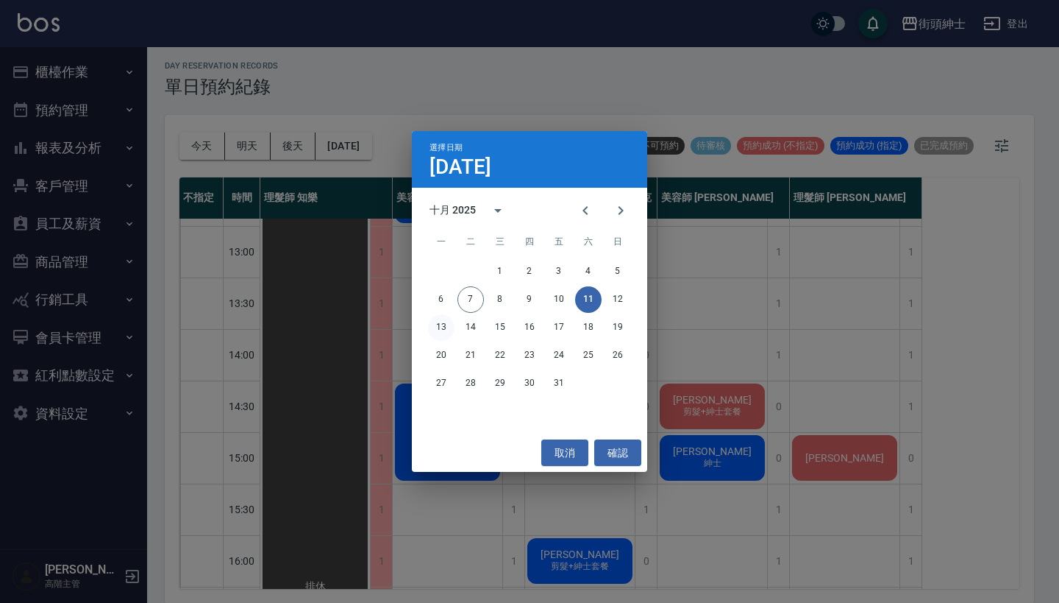
click at [433, 331] on button "13" at bounding box center [441, 327] width 26 height 26
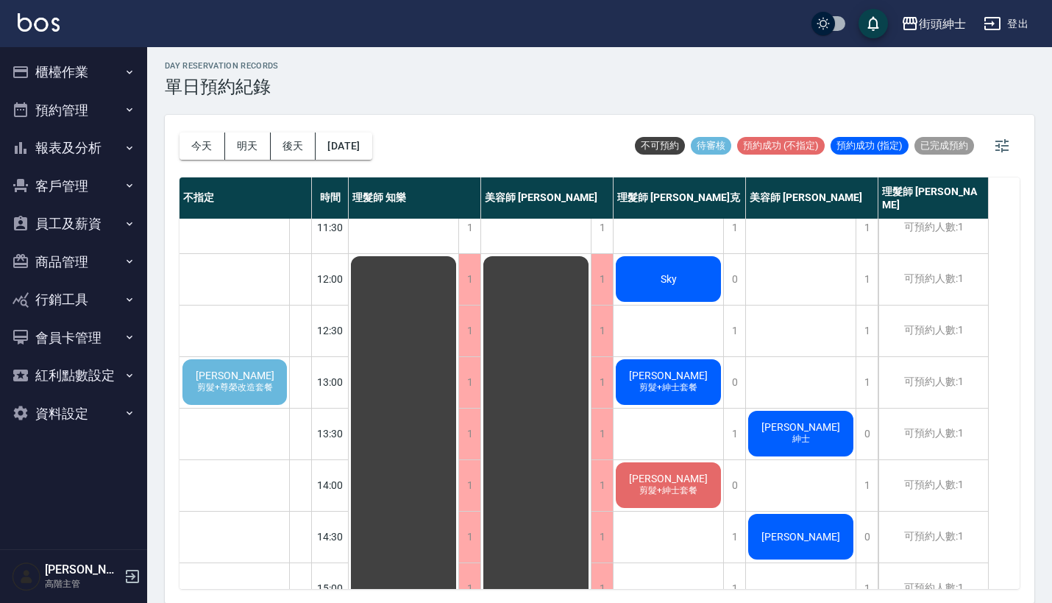
scroll to position [89, 0]
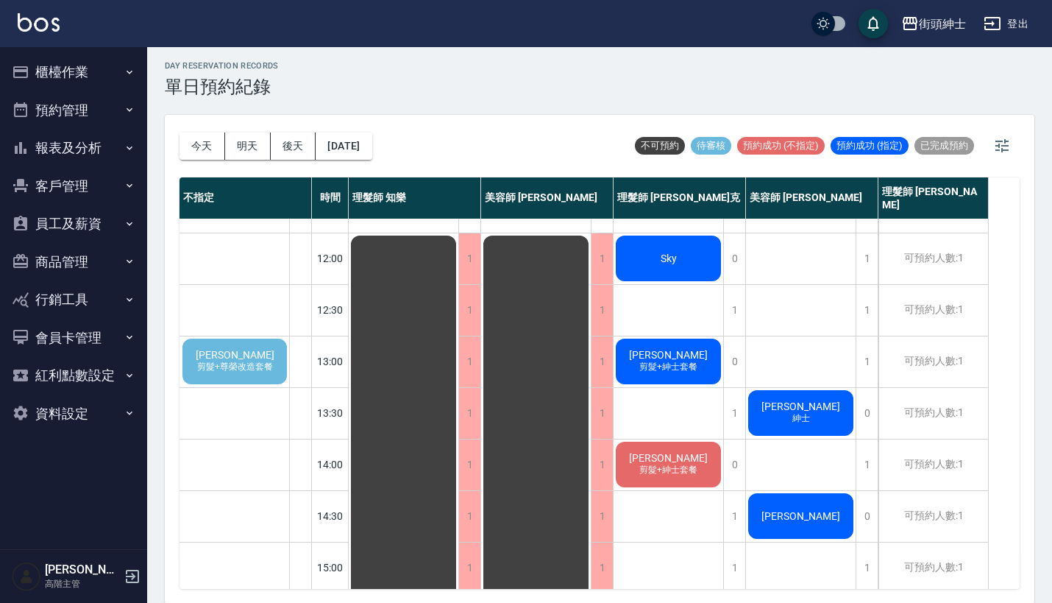
click at [202, 360] on div "鍾汎鈞 剪髮+尊榮改造套餐" at bounding box center [234, 361] width 109 height 50
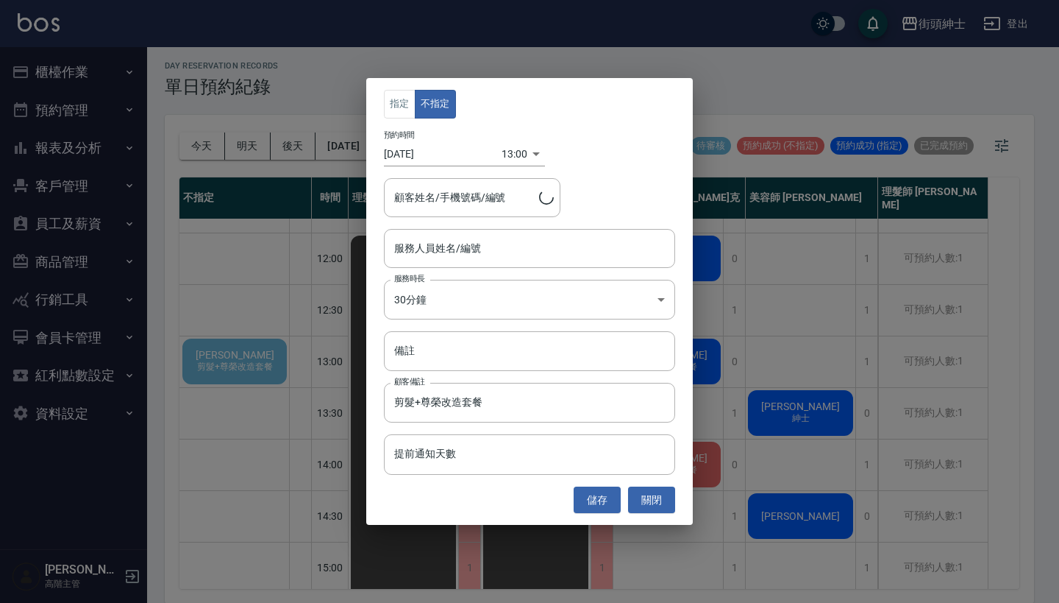
type input "鍾汎鈞/0975369601"
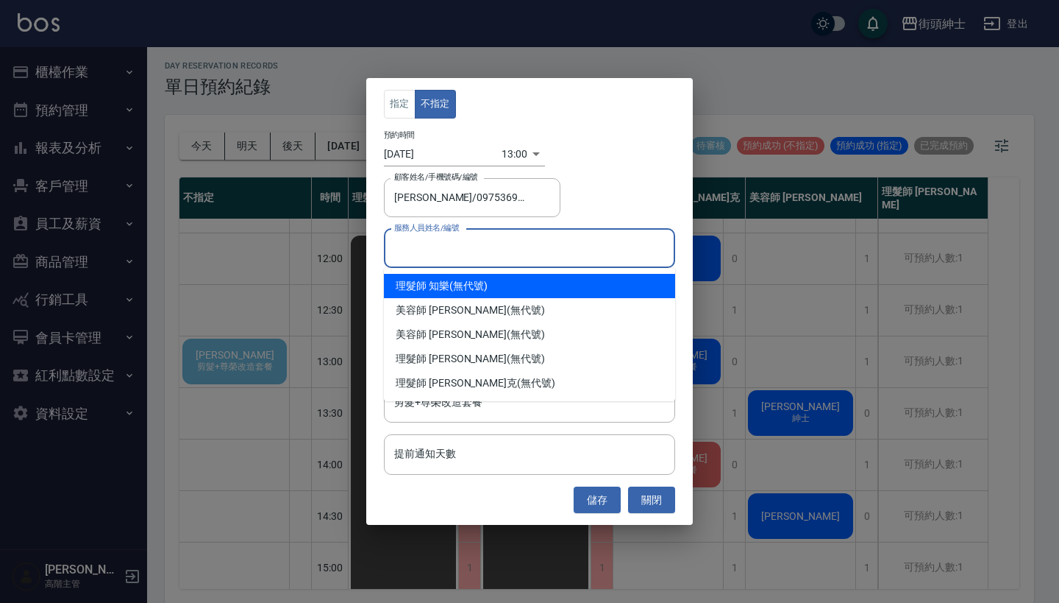
click at [447, 248] on input "服務人員姓名/編號" at bounding box center [530, 248] width 278 height 26
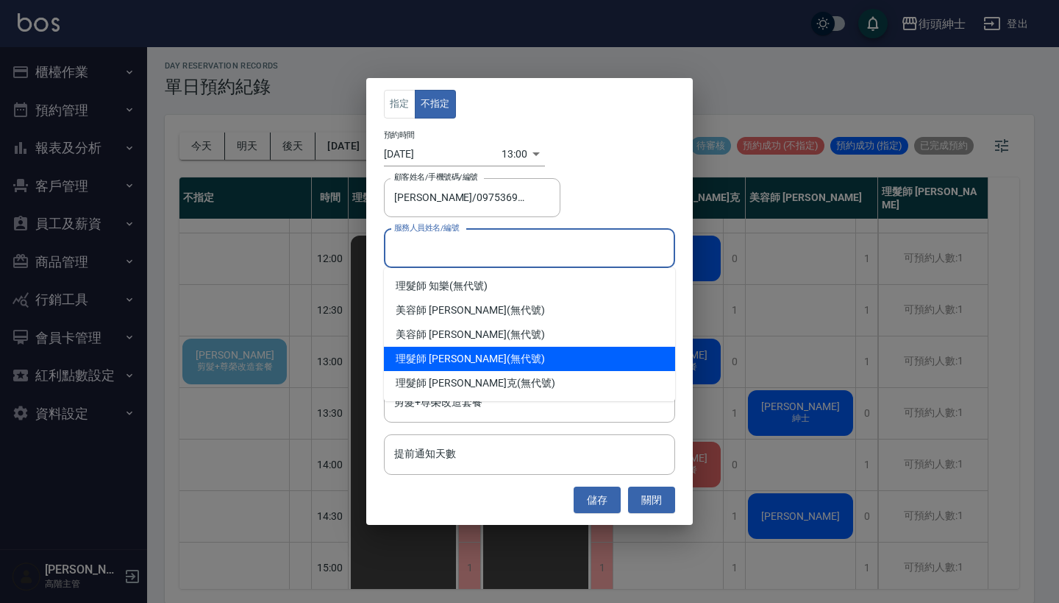
click at [514, 350] on div "理髮師 eric (無代號)" at bounding box center [529, 359] width 291 height 24
type input "理髮師 eric(無代號)"
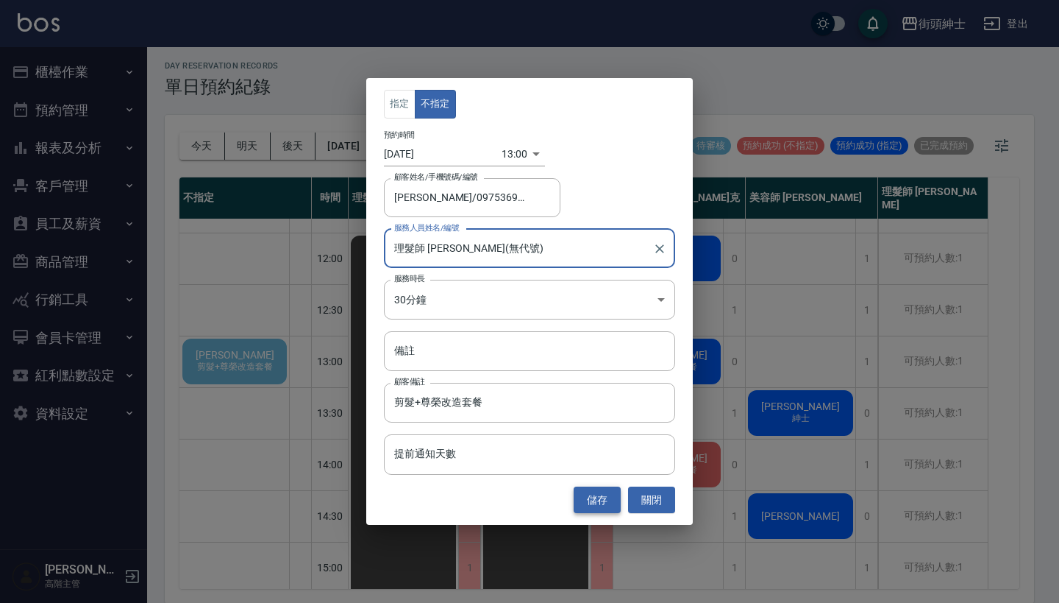
click at [600, 491] on button "儲存" at bounding box center [597, 499] width 47 height 27
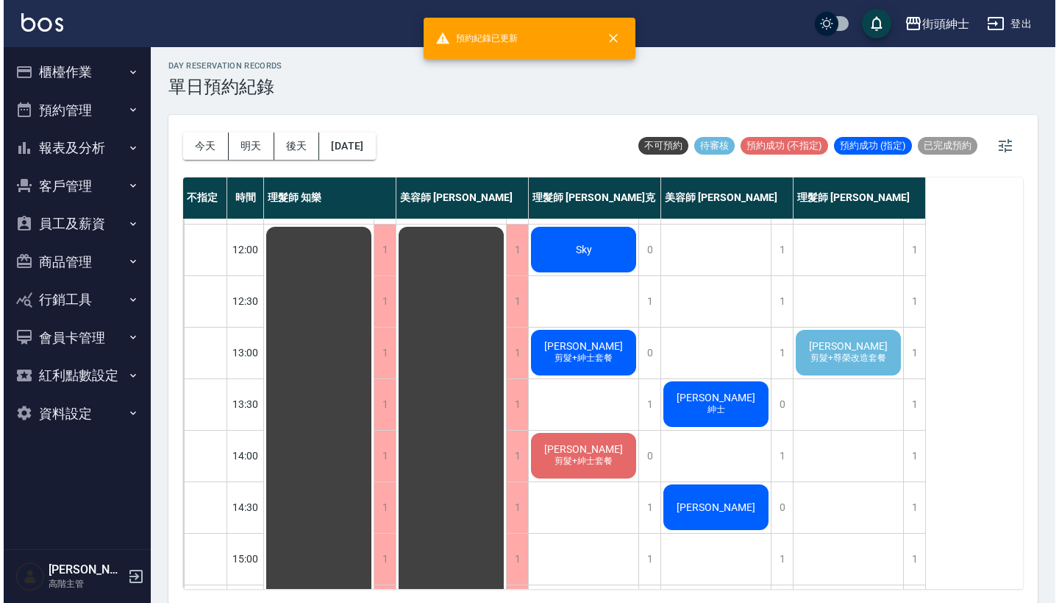
scroll to position [99, 0]
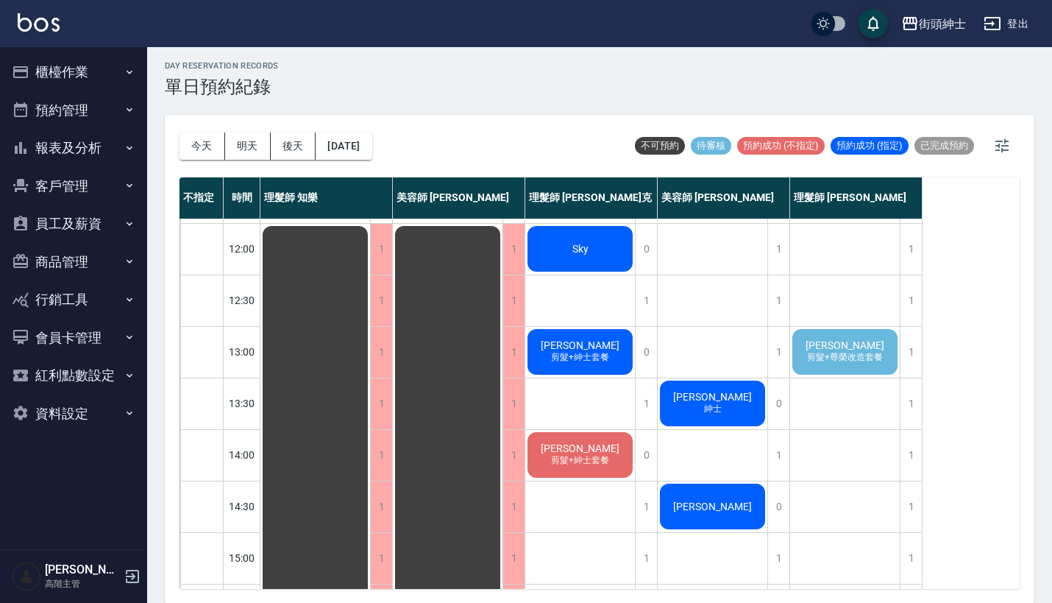
click at [706, 398] on span "孫大鈞" at bounding box center [712, 397] width 85 height 12
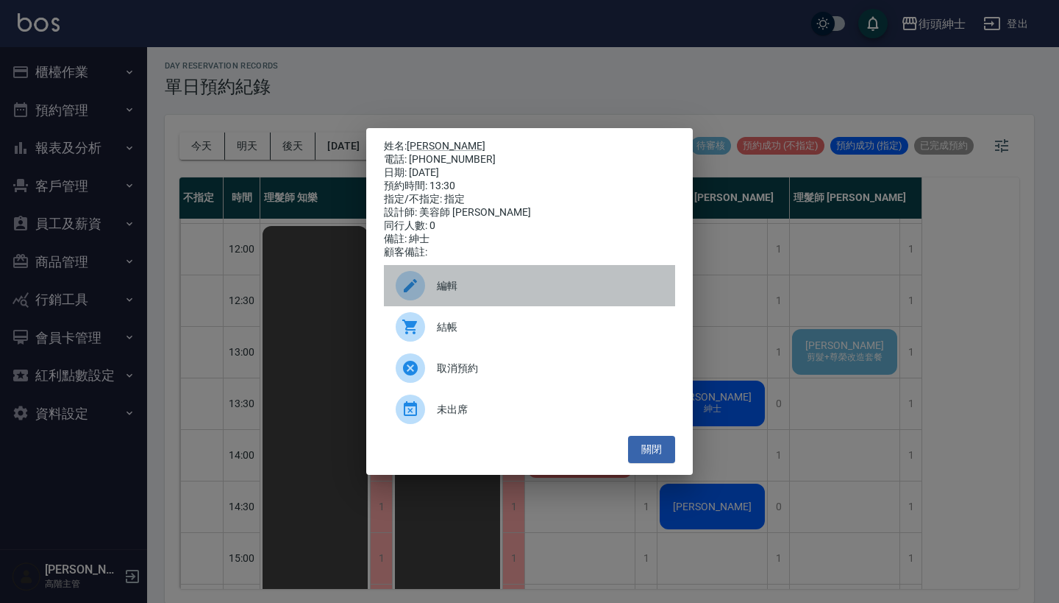
click at [474, 283] on div "編輯" at bounding box center [529, 285] width 291 height 41
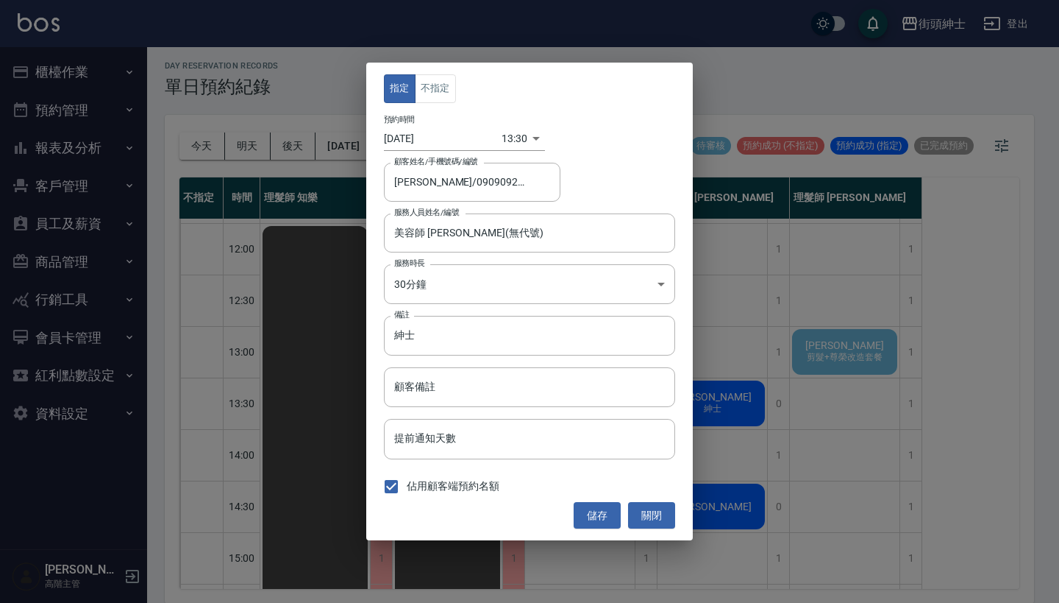
click at [512, 135] on body "街頭紳士 登出 櫃檯作業 打帳單 帳單列表 掛單列表 座位開單 營業儀表板 現金收支登錄 高階收支登錄 材料自購登錄 每日結帳 排班表 現場電腦打卡 掃碼打卡…" at bounding box center [529, 299] width 1059 height 607
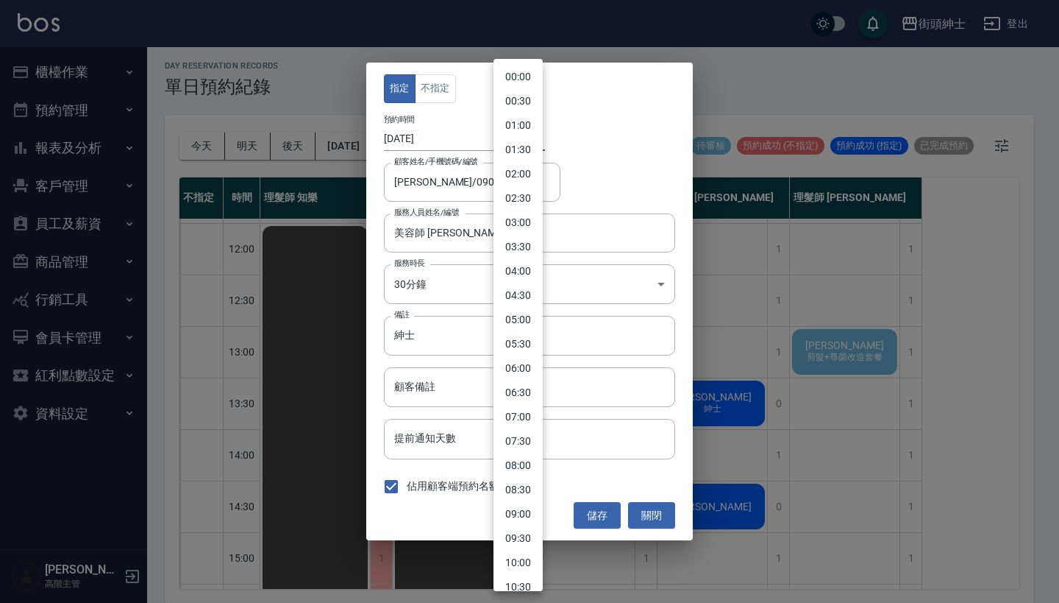
scroll to position [408, 0]
click at [523, 302] on li "13:00" at bounding box center [518, 300] width 49 height 24
type input "1760331600000"
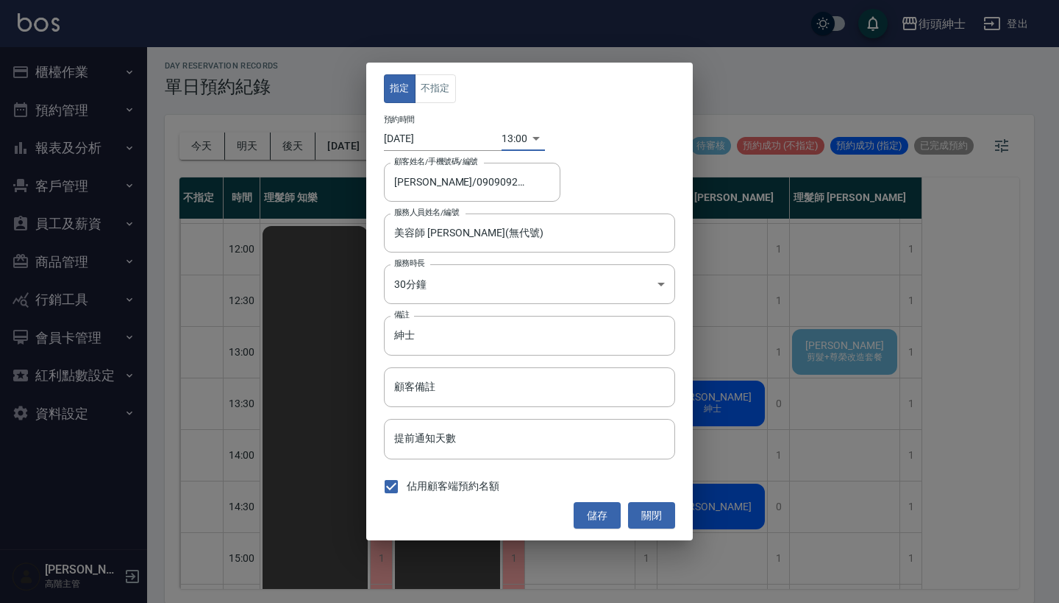
click at [602, 516] on button "儲存" at bounding box center [597, 515] width 47 height 27
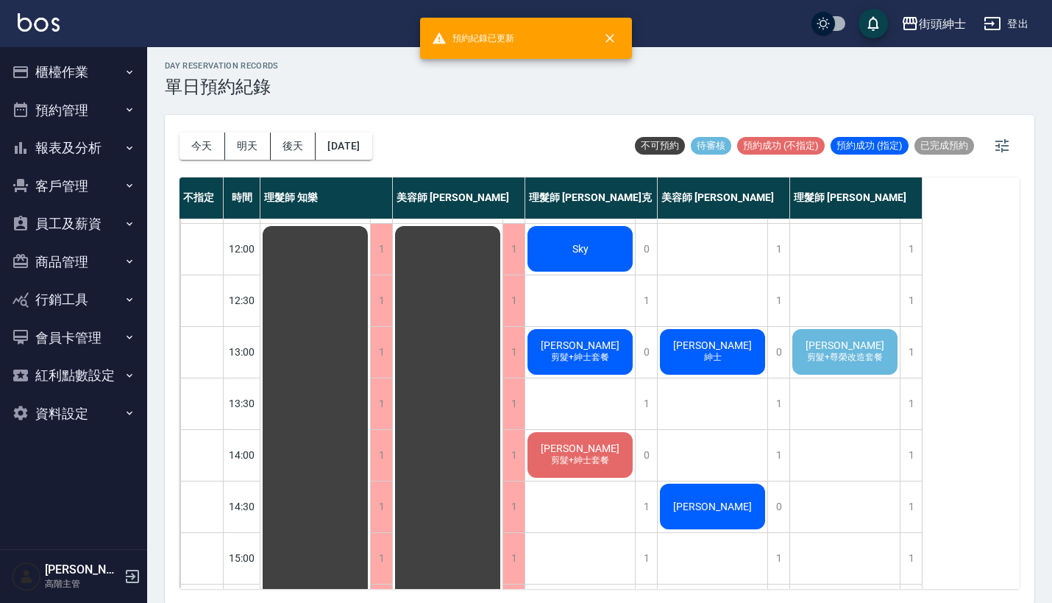
click at [575, 339] on span "孫大鈞" at bounding box center [580, 345] width 85 height 12
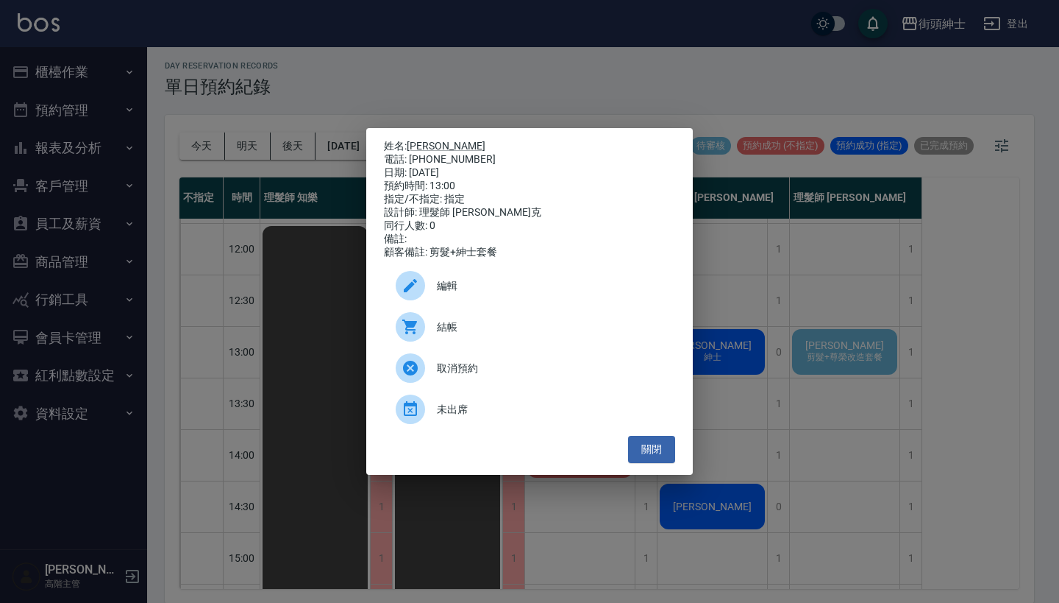
click at [542, 294] on span "編輯" at bounding box center [550, 285] width 227 height 15
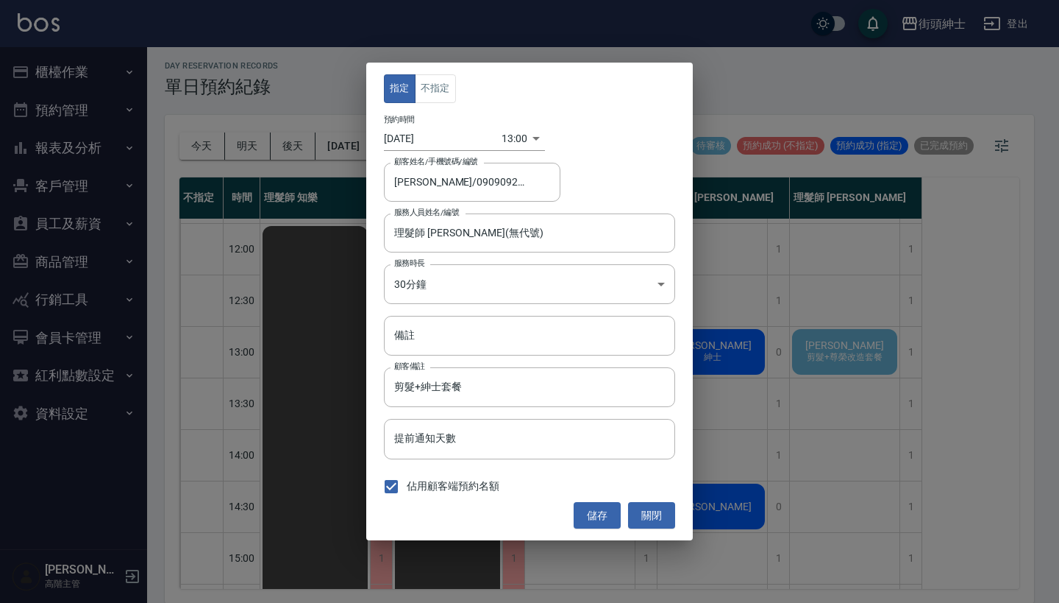
click at [518, 138] on body "街頭紳士 登出 櫃檯作業 打帳單 帳單列表 掛單列表 座位開單 營業儀表板 現金收支登錄 高階收支登錄 材料自購登錄 每日結帳 排班表 現場電腦打卡 掃碼打卡…" at bounding box center [529, 299] width 1059 height 607
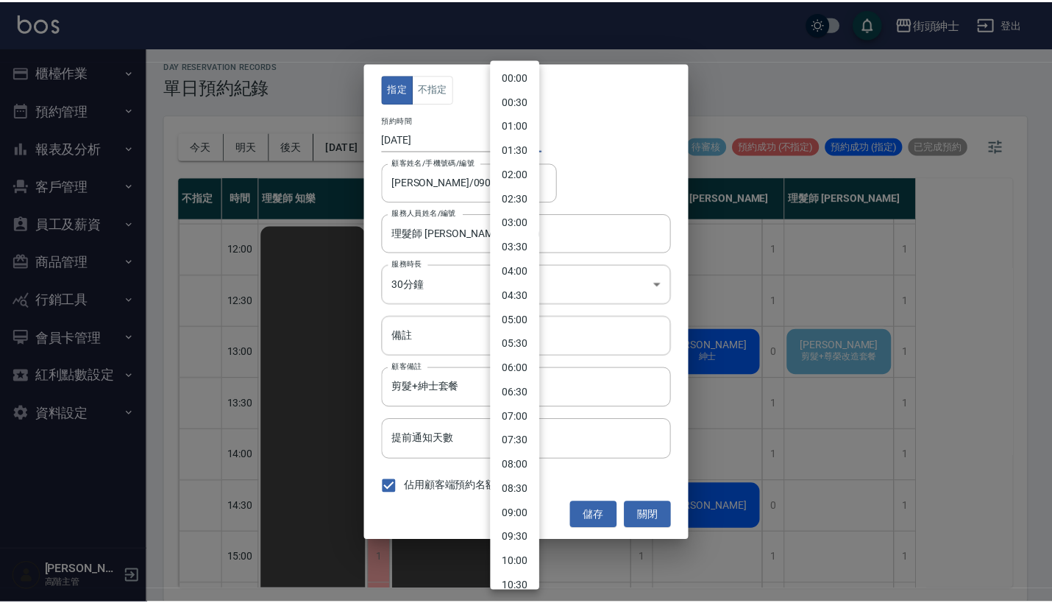
scroll to position [384, 0]
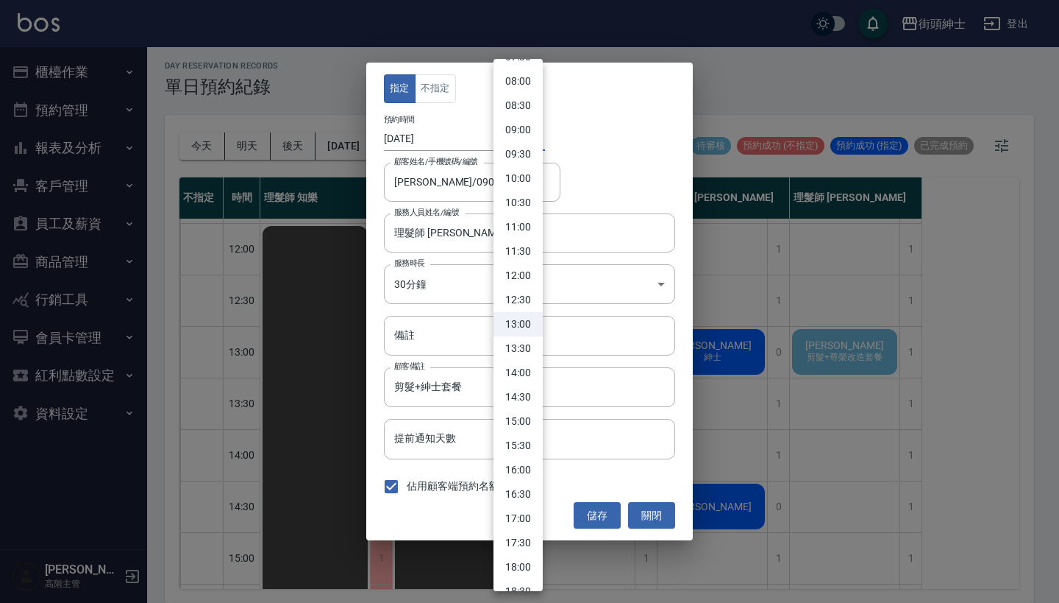
click at [527, 343] on li "13:30" at bounding box center [518, 348] width 49 height 24
type input "1760333400000"
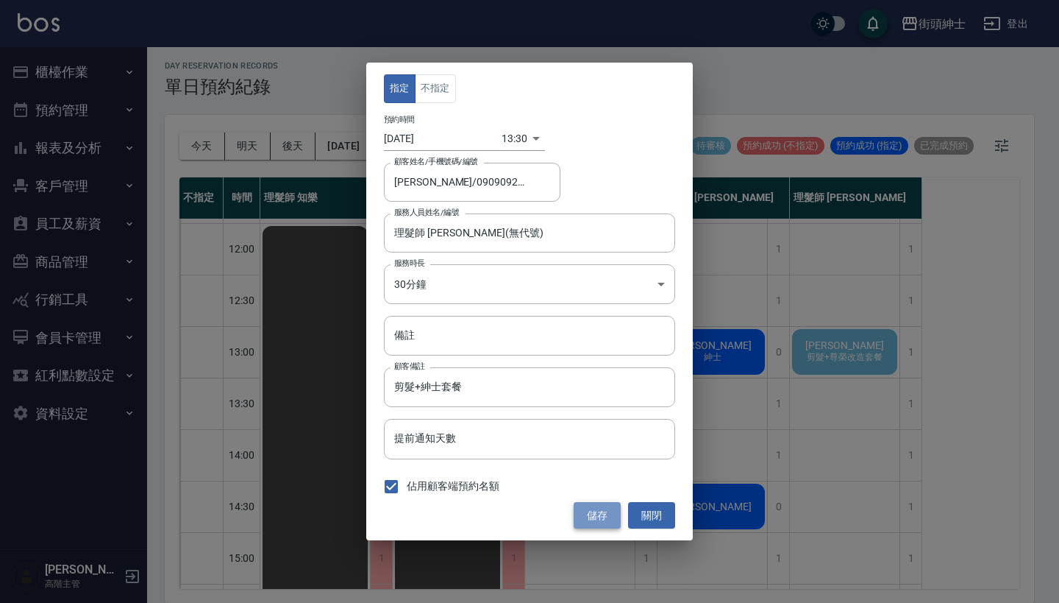
click at [597, 523] on button "儲存" at bounding box center [597, 515] width 47 height 27
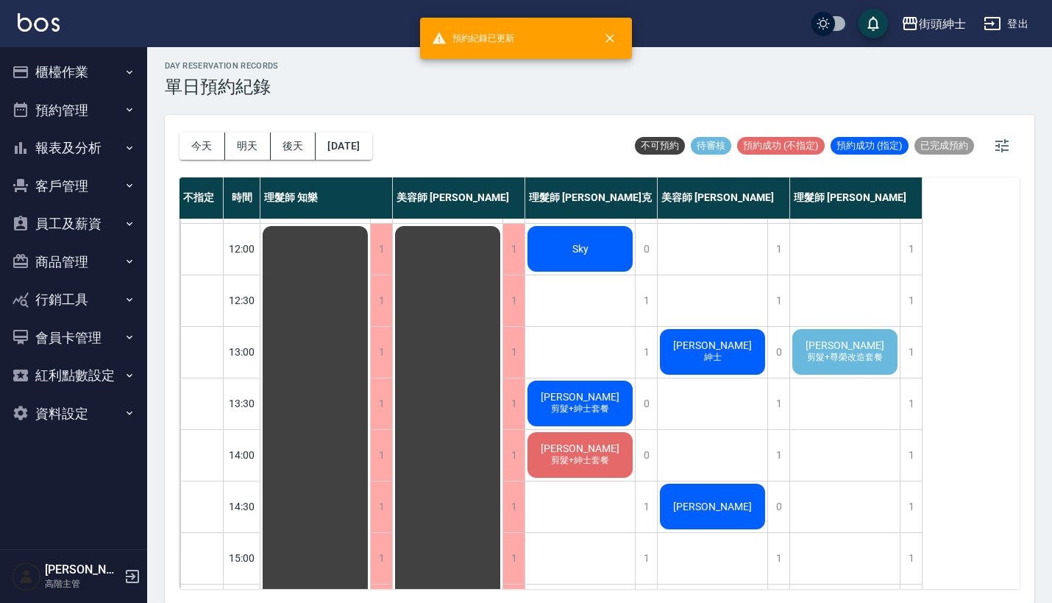
click at [876, 327] on div "鍾汎鈞 剪髮+尊榮改造套餐" at bounding box center [845, 352] width 110 height 50
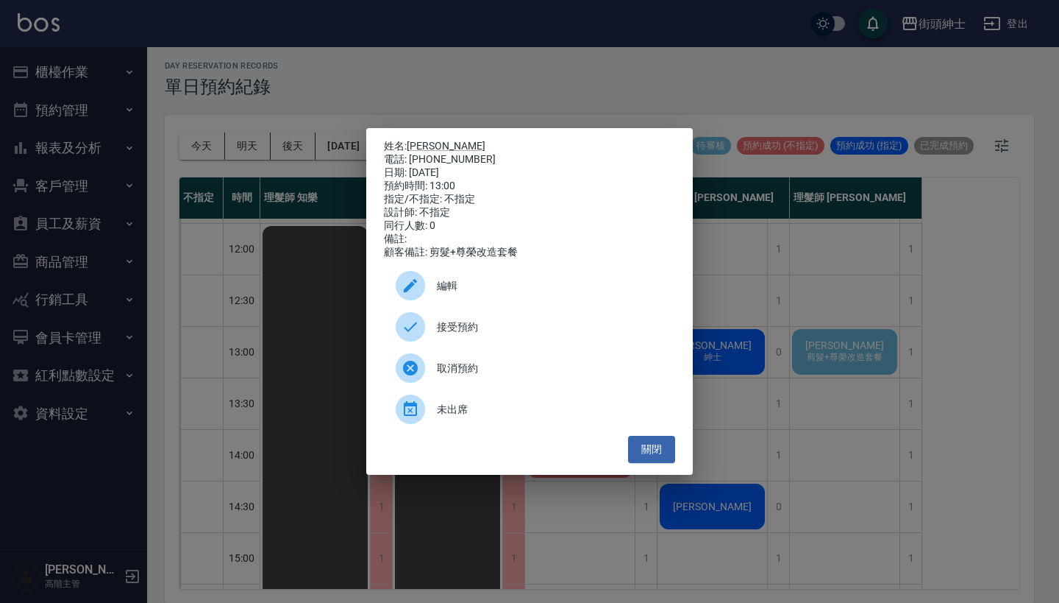
click at [496, 326] on span "接受預約" at bounding box center [550, 326] width 227 height 15
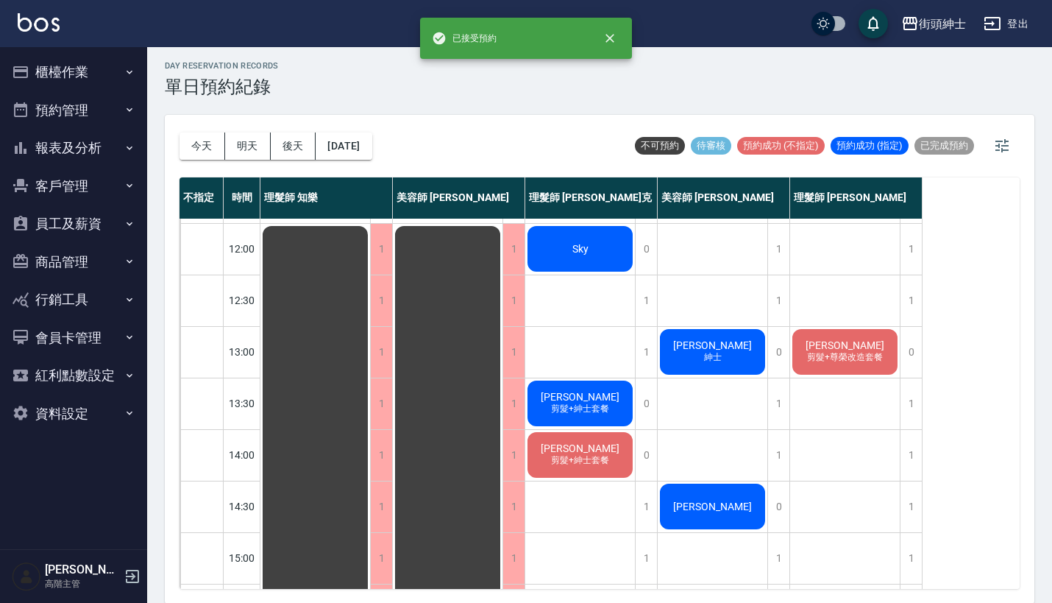
click at [856, 343] on span "鍾汎鈞" at bounding box center [845, 345] width 85 height 12
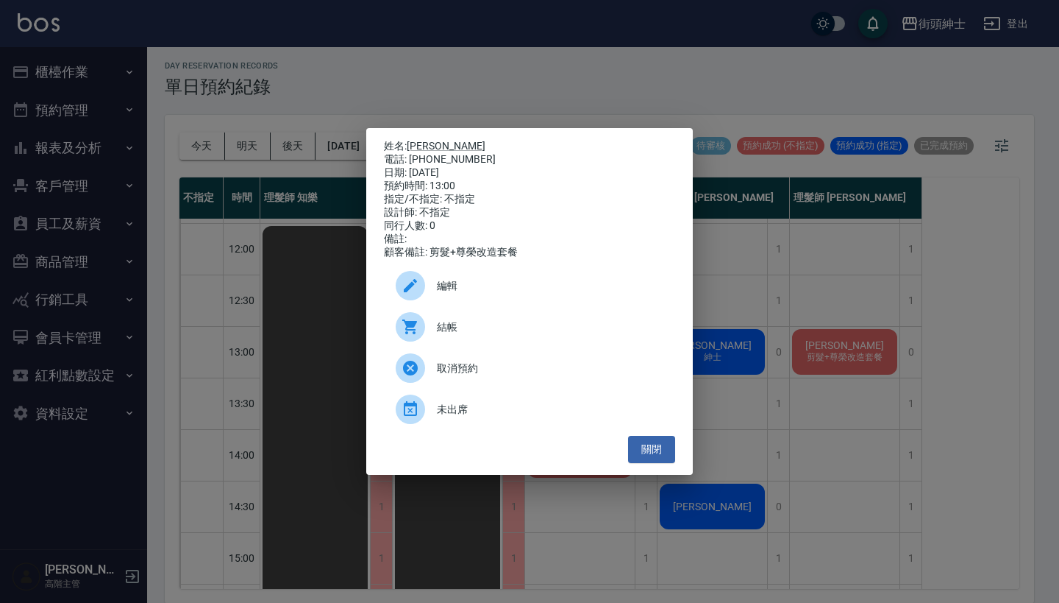
click at [859, 341] on div "姓名: 鍾汎鈞 電話: 0975369601 日期: 2025/10/13 預約時間: 13:00 指定/不指定: 不指定 設計師: 不指定 同行人數: 0 …" at bounding box center [529, 301] width 1059 height 603
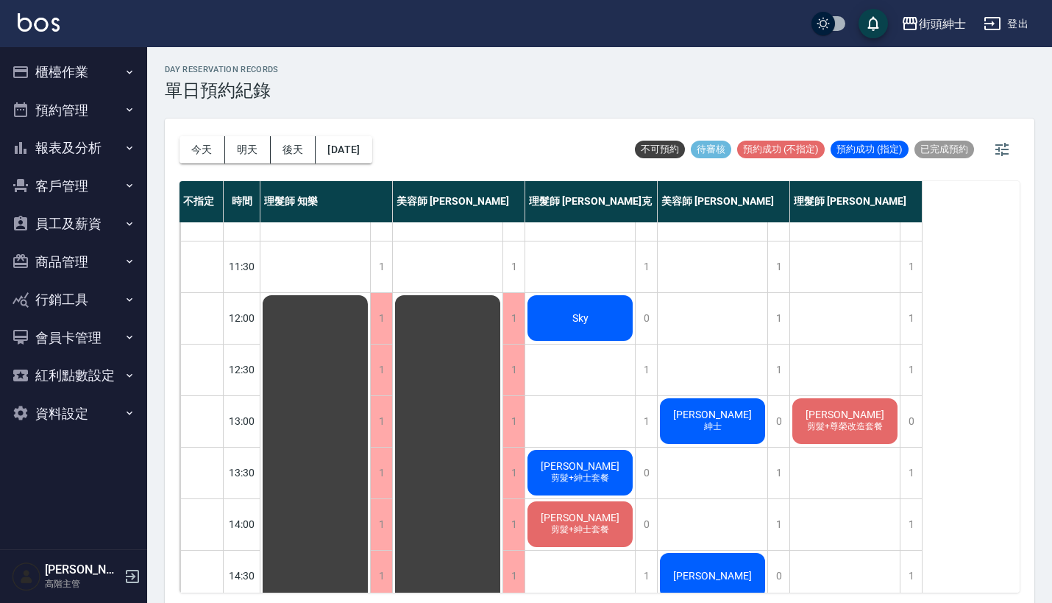
scroll to position [30, 0]
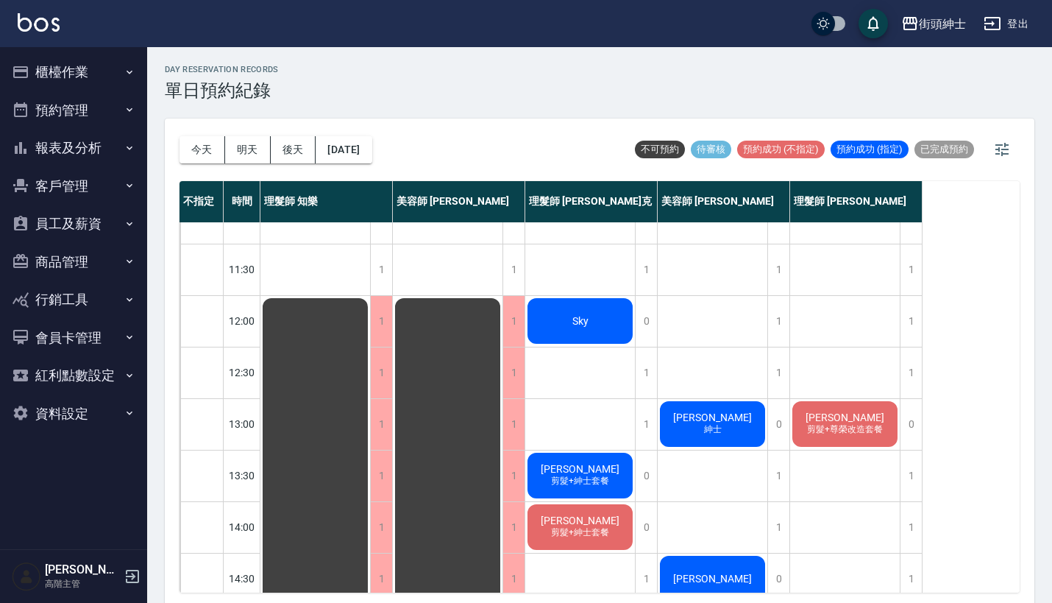
click at [881, 409] on div "鍾汎鈞 剪髮+尊榮改造套餐" at bounding box center [845, 424] width 110 height 50
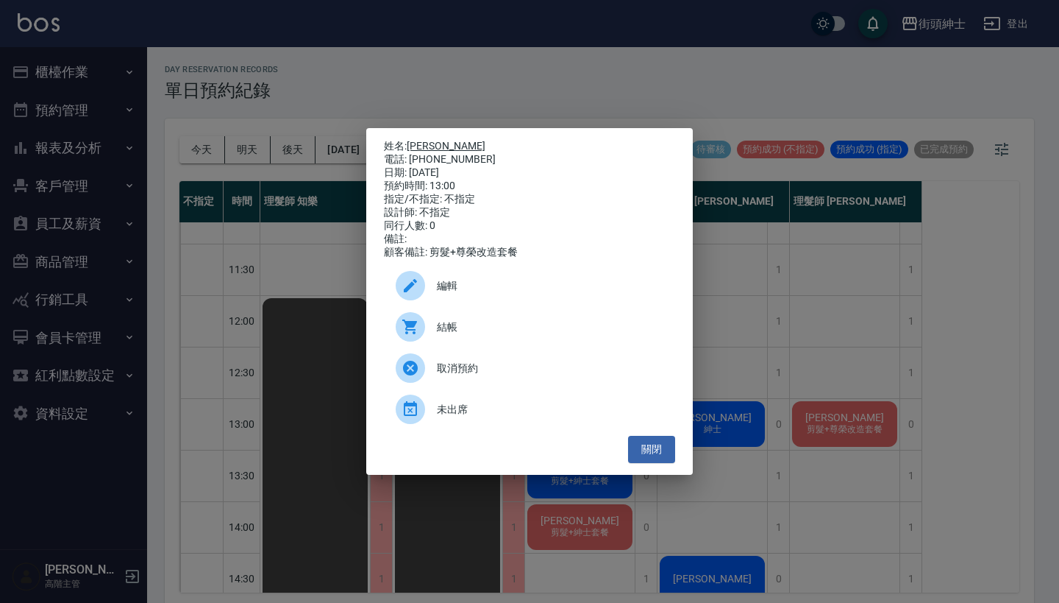
drag, startPoint x: 469, startPoint y: 158, endPoint x: 411, endPoint y: 145, distance: 59.6
click at [411, 145] on div "姓名: 鍾汎鈞 電話: 0975369601 日期: 2025/10/13 預約時間: 13:00 指定/不指定: 不指定 設計師: 不指定 同行人數: 0 …" at bounding box center [529, 199] width 291 height 119
copy div "姓名: 鍾汎鈞 電話: 0975369601"
click at [466, 108] on div "姓名: 鍾汎鈞 電話: 0975369601 日期: 2025/10/13 預約時間: 13:00 指定/不指定: 不指定 設計師: 不指定 同行人數: 0 …" at bounding box center [529, 301] width 1059 height 603
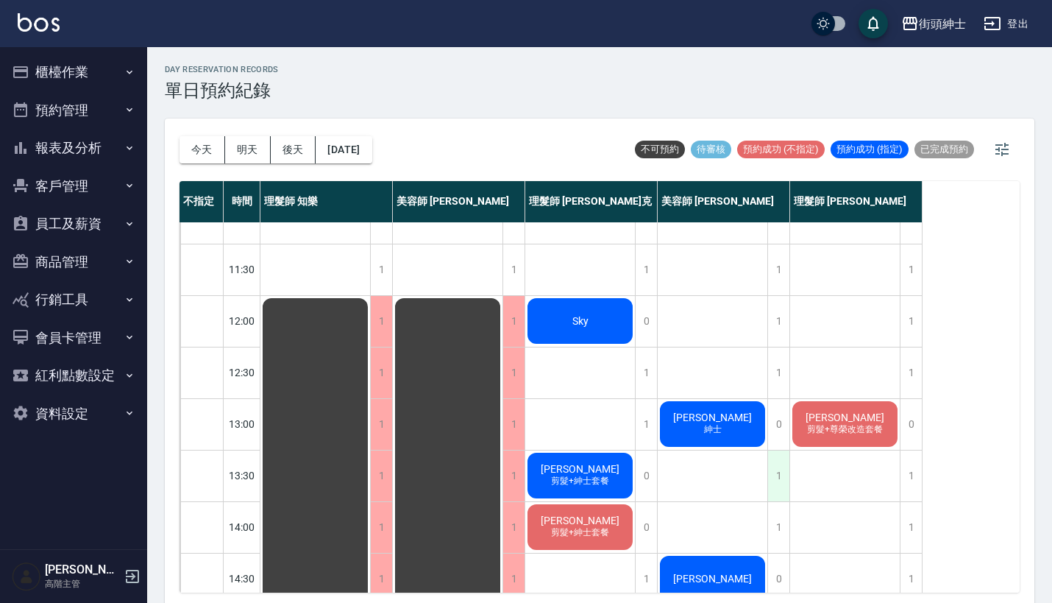
click at [780, 475] on div "1" at bounding box center [778, 475] width 22 height 51
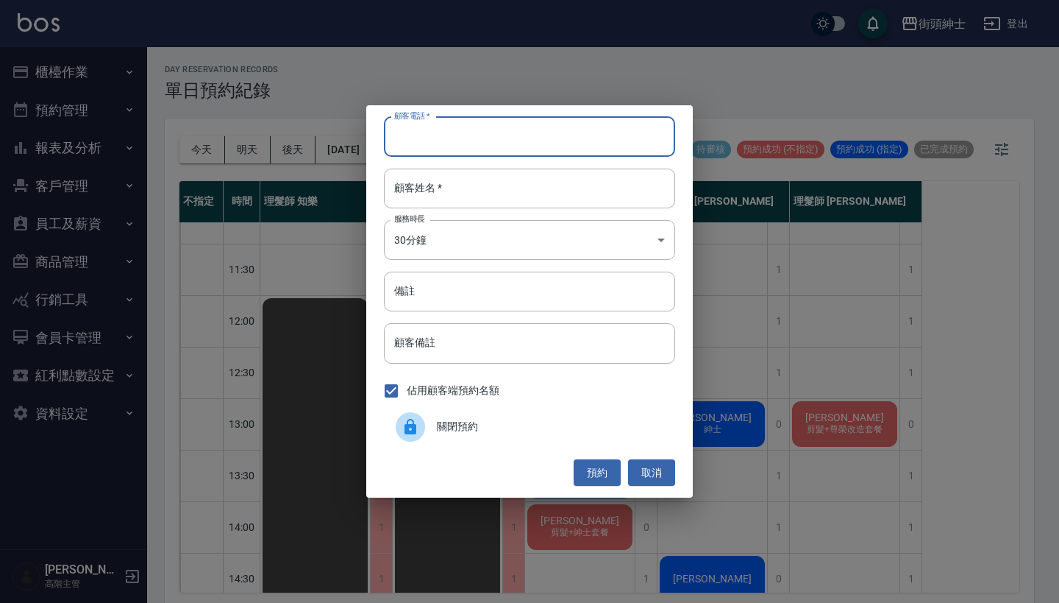
paste input "鍾汎鈞 電話: 0975369601"
type input "鍾汎鈞 電話: 0975369601"
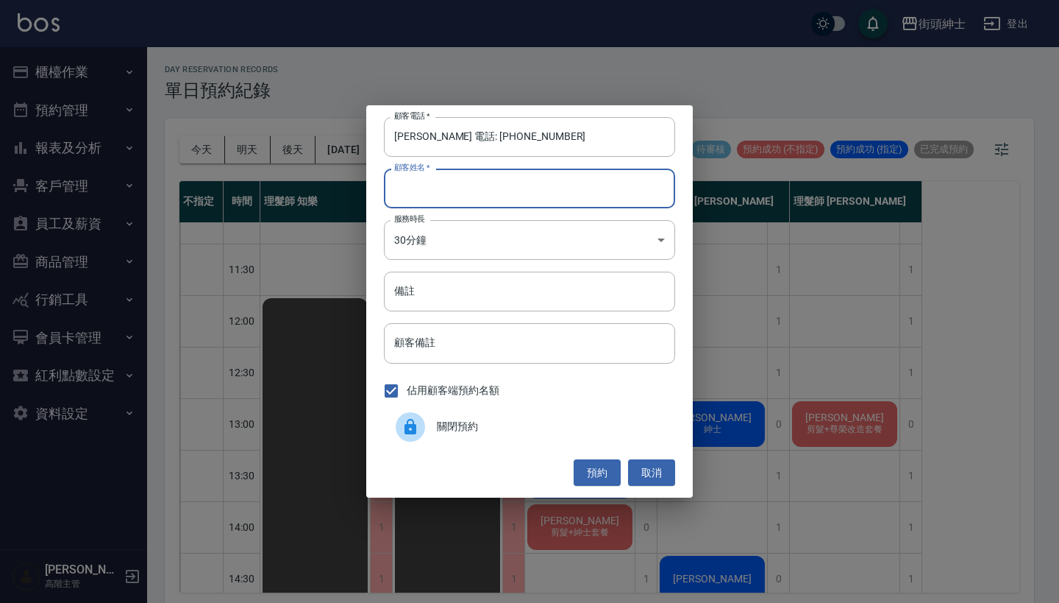
click at [547, 202] on input "顧客姓名   *" at bounding box center [529, 188] width 291 height 40
paste input "鍾汎鈞 電話: 0975369601"
type input "鍾汎鈞 電話: 0975369601"
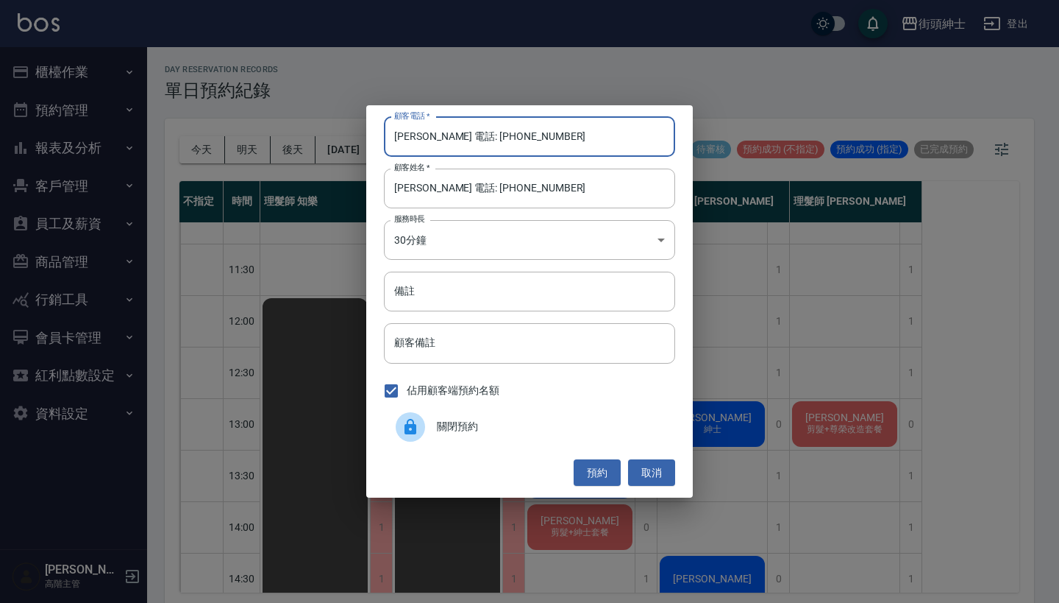
drag, startPoint x: 451, startPoint y: 135, endPoint x: 402, endPoint y: 135, distance: 48.6
click at [402, 135] on input "鍾汎鈞 電話: 0975369601" at bounding box center [529, 137] width 291 height 40
type input "0975369601"
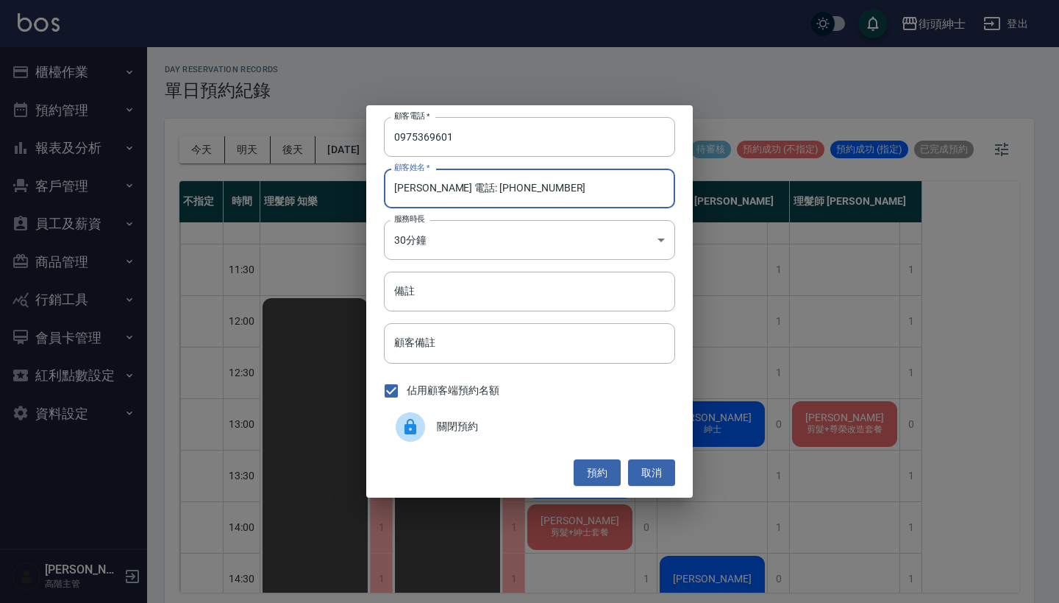
drag, startPoint x: 522, startPoint y: 185, endPoint x: 423, endPoint y: 184, distance: 98.6
click at [423, 184] on input "鍾汎鈞 電話: 0975369601" at bounding box center [529, 188] width 291 height 40
type input "鍾汎鈞"
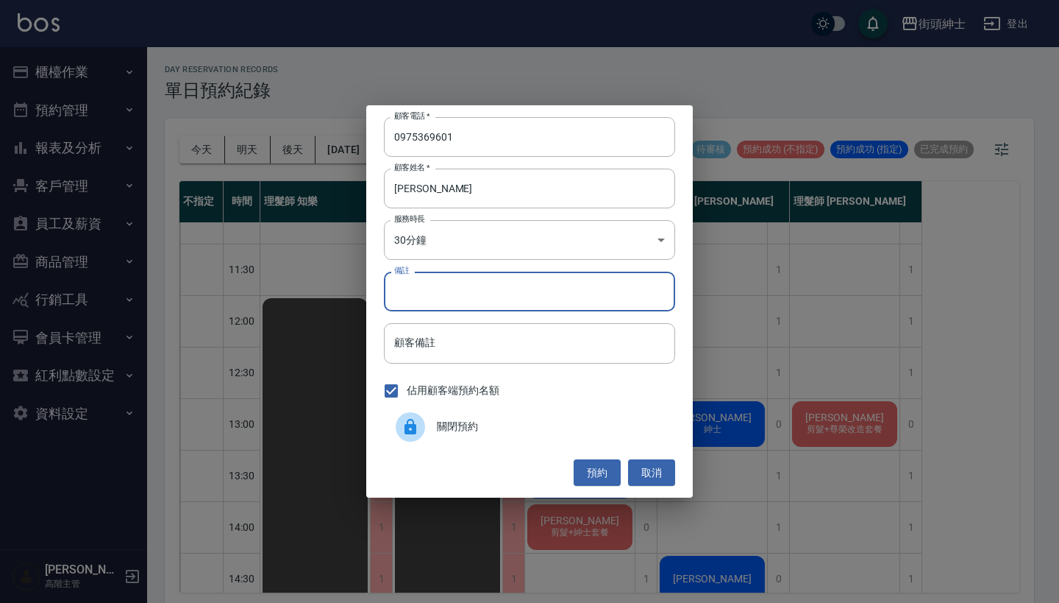
click at [439, 285] on input "備註" at bounding box center [529, 291] width 291 height 40
type input "尊榮"
click at [581, 466] on button "預約" at bounding box center [597, 472] width 47 height 27
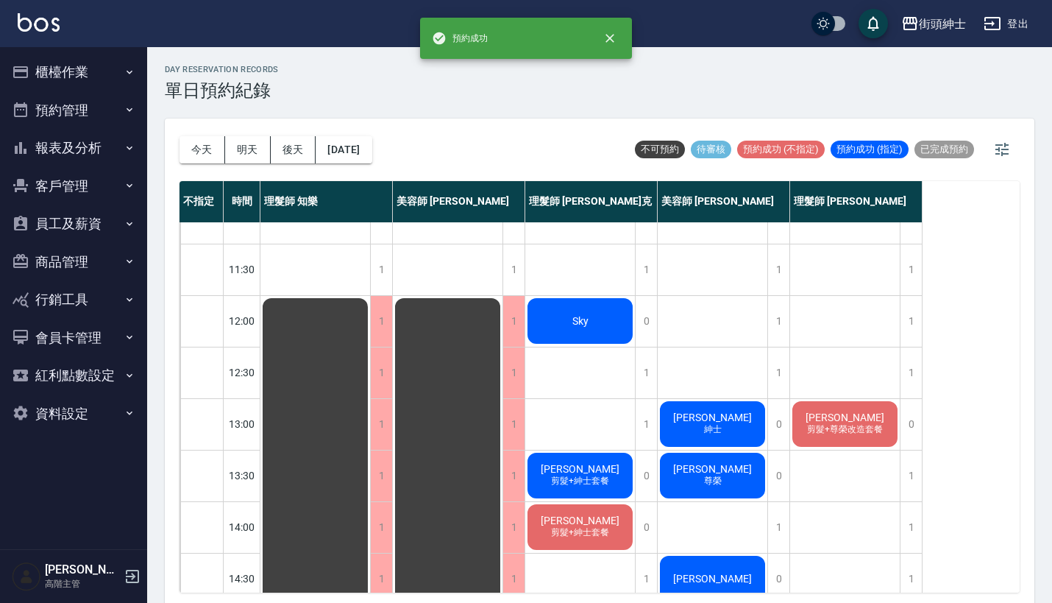
click at [750, 471] on div "鍾汎鈞 尊榮" at bounding box center [713, 475] width 110 height 50
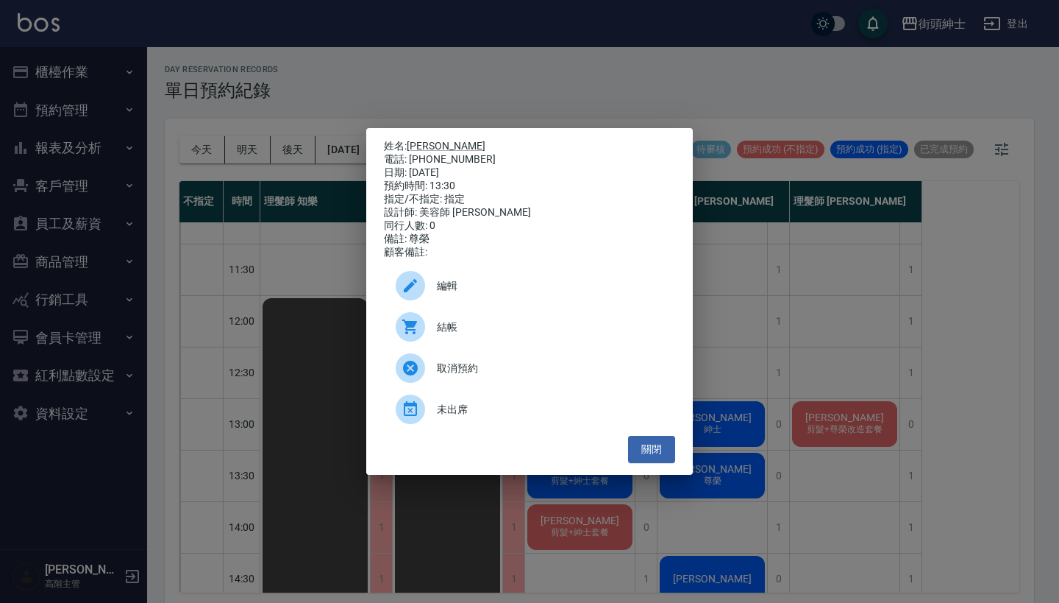
click at [542, 285] on span "編輯" at bounding box center [550, 285] width 227 height 15
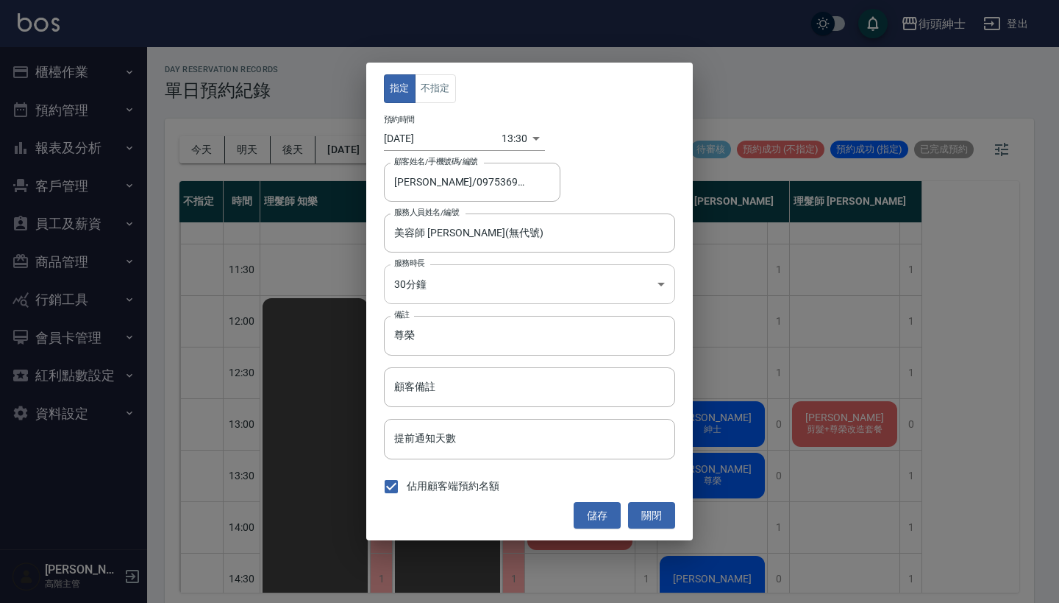
click at [474, 277] on body "街頭紳士 登出 櫃檯作業 打帳單 帳單列表 掛單列表 座位開單 營業儀表板 現金收支登錄 高階收支登錄 材料自購登錄 每日結帳 排班表 現場電腦打卡 掃碼打卡…" at bounding box center [529, 303] width 1059 height 607
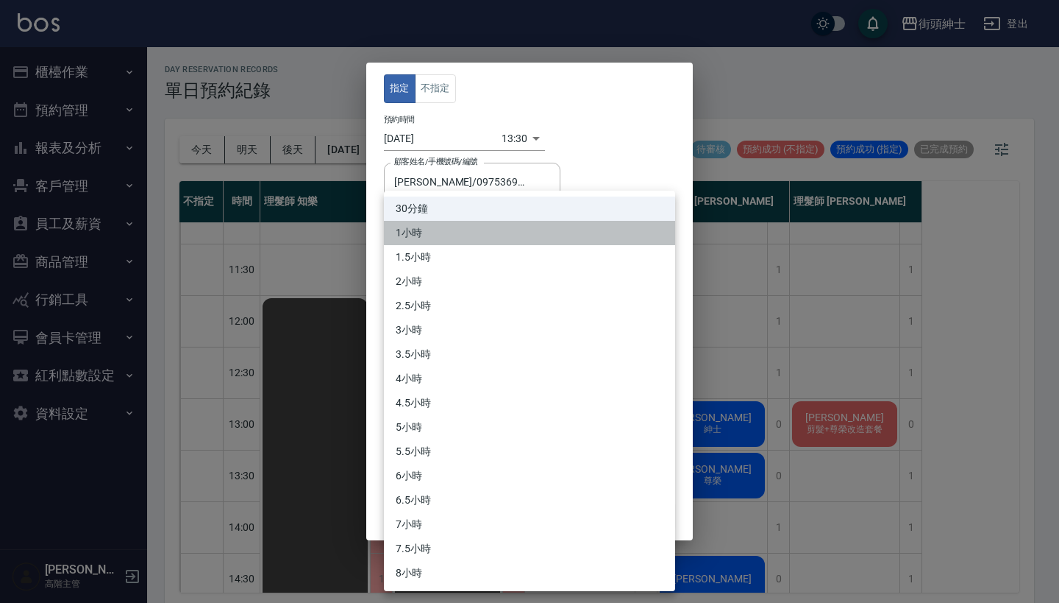
click at [488, 232] on li "1小時" at bounding box center [529, 233] width 291 height 24
type input "2"
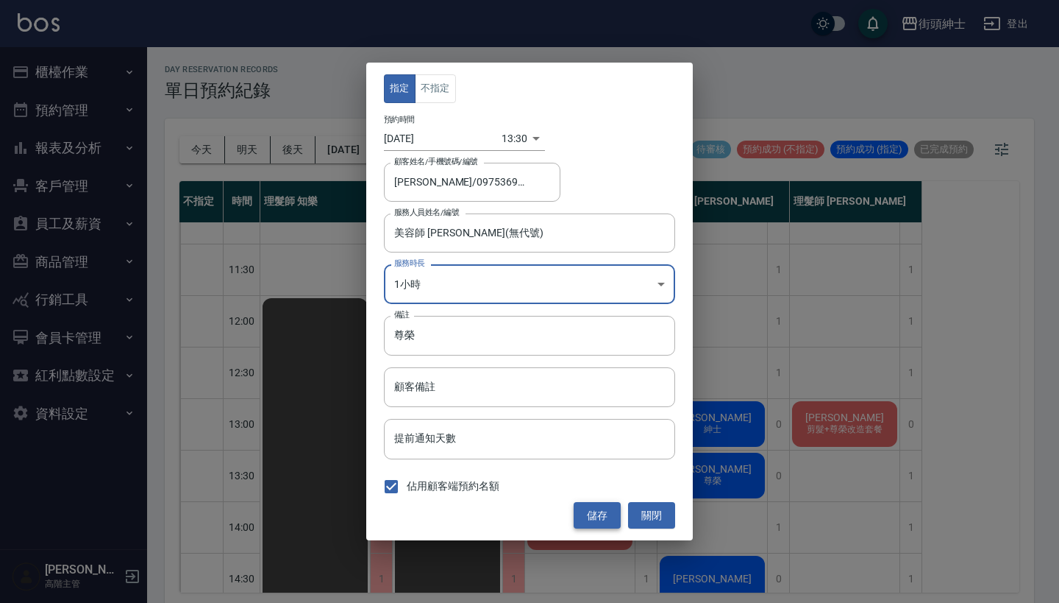
click at [588, 514] on button "儲存" at bounding box center [597, 515] width 47 height 27
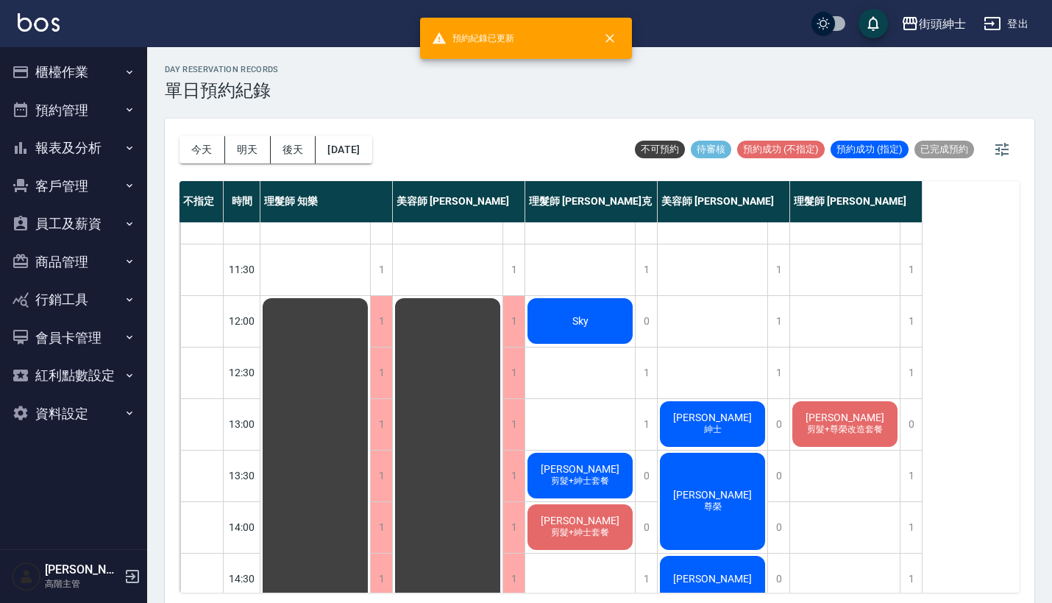
click at [718, 489] on span "鍾汎鈞" at bounding box center [712, 495] width 85 height 12
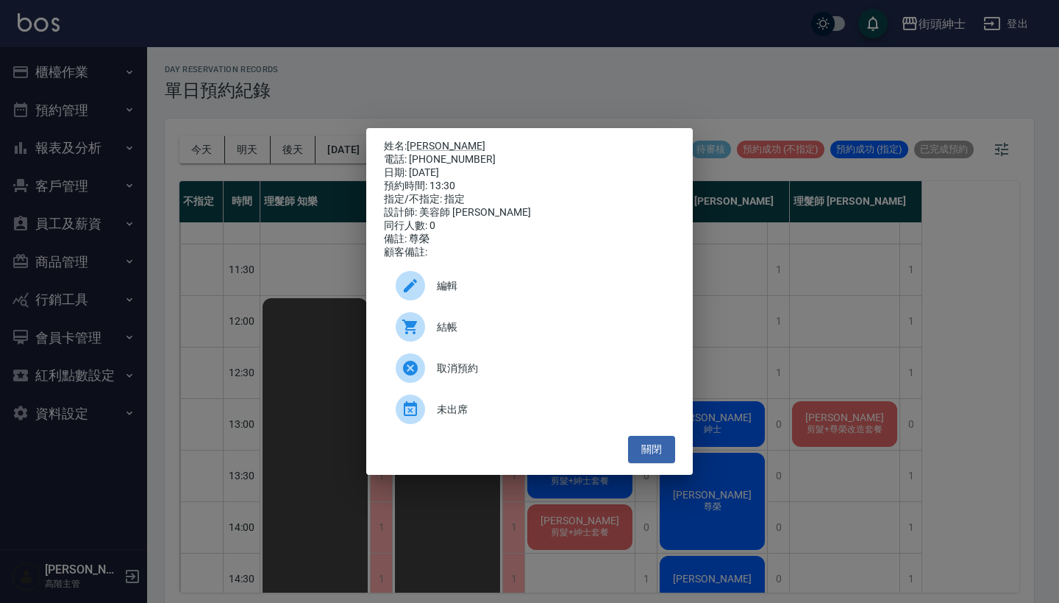
click at [600, 282] on div "編輯" at bounding box center [529, 285] width 291 height 41
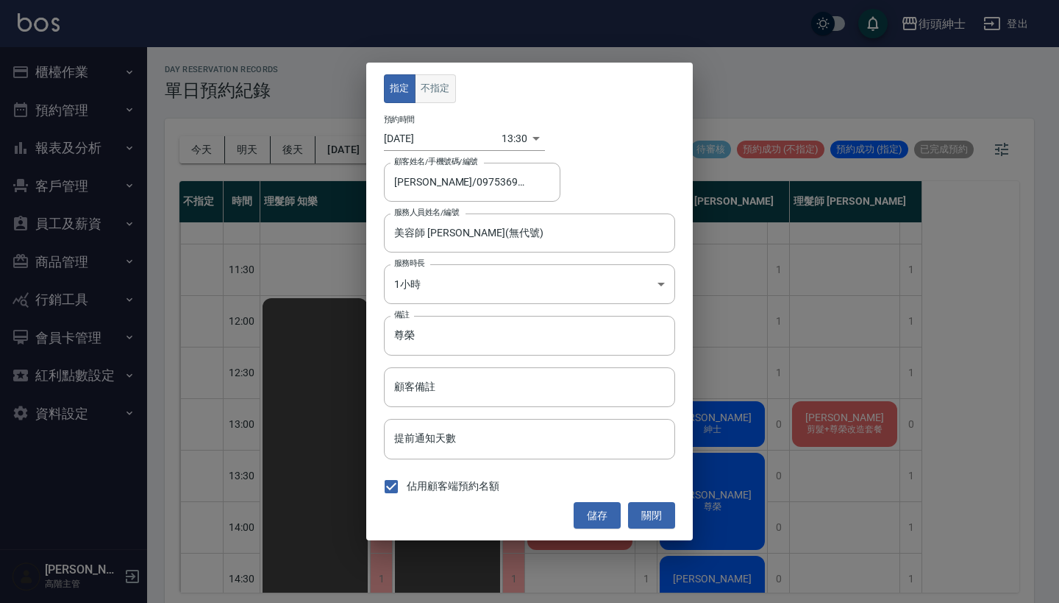
click at [439, 83] on button "不指定" at bounding box center [435, 88] width 41 height 29
click at [600, 507] on button "儲存" at bounding box center [597, 515] width 47 height 27
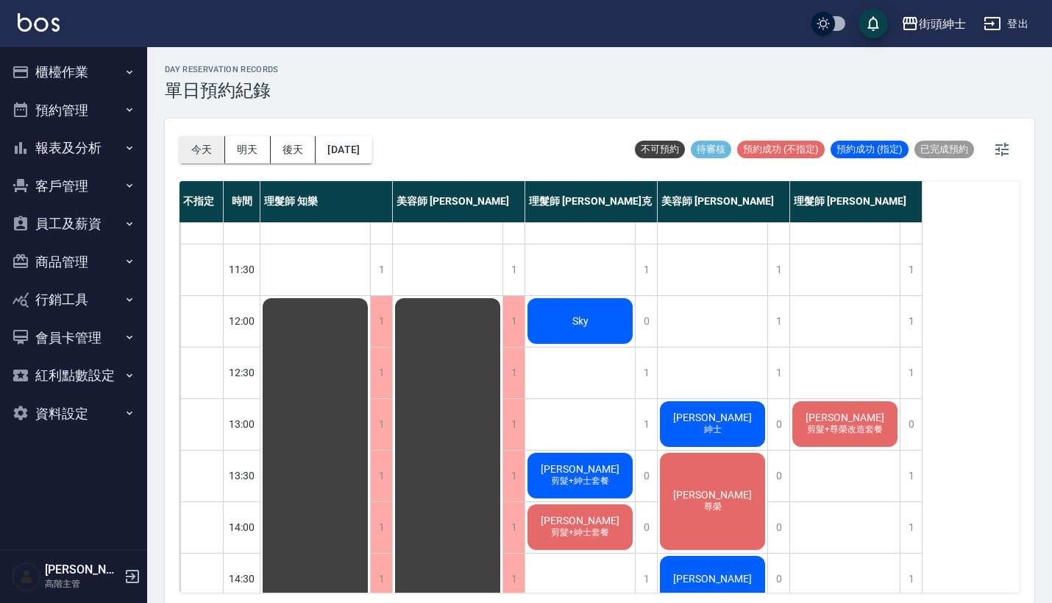
click at [196, 157] on button "今天" at bounding box center [203, 149] width 46 height 27
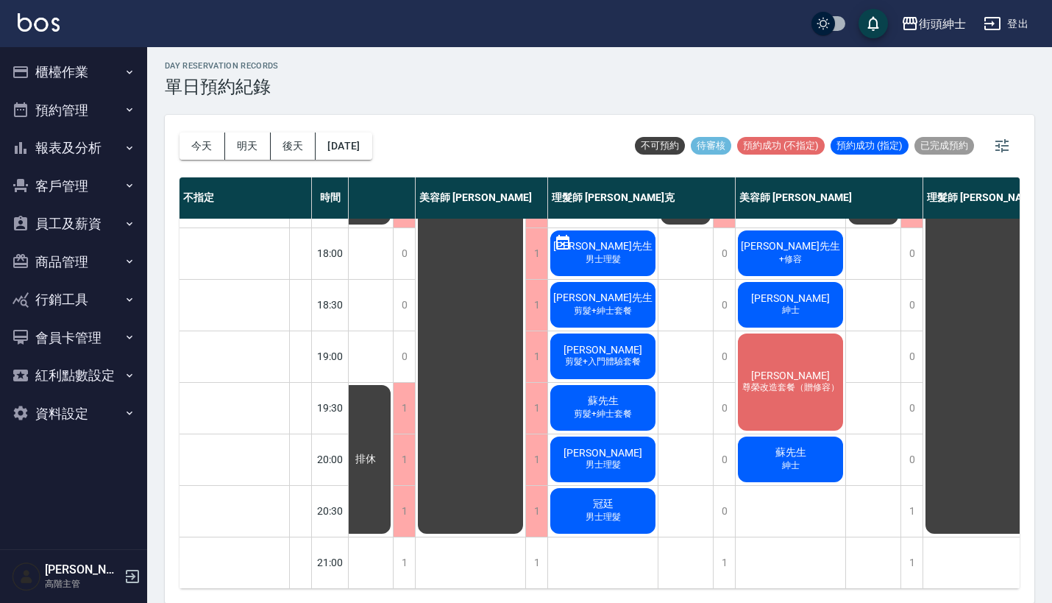
scroll to position [724, 121]
